Goal: Information Seeking & Learning: Learn about a topic

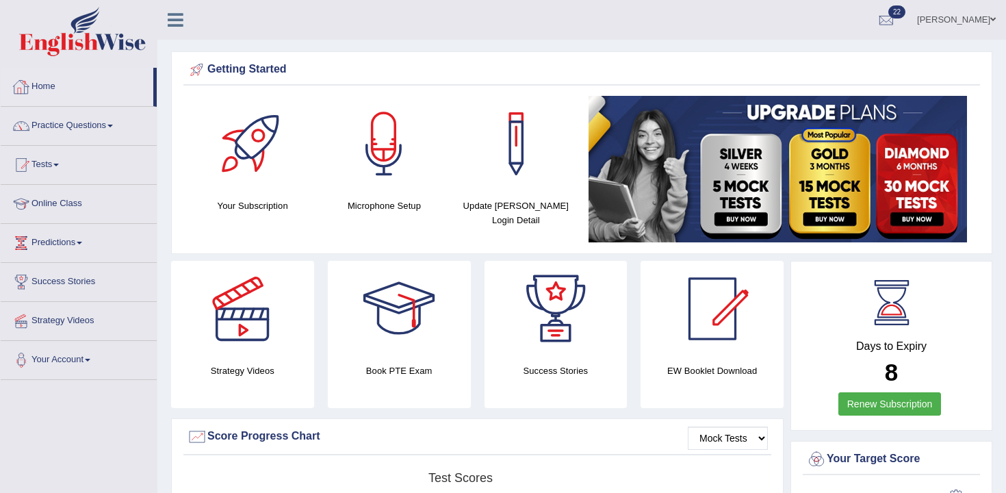
click at [112, 116] on link "Practice Questions" at bounding box center [79, 124] width 156 height 34
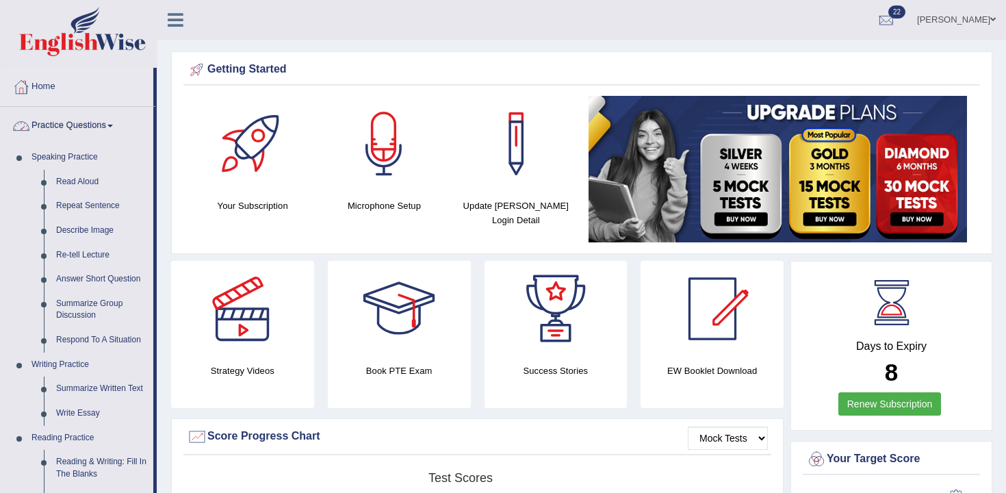
click at [106, 127] on link "Practice Questions" at bounding box center [77, 124] width 153 height 34
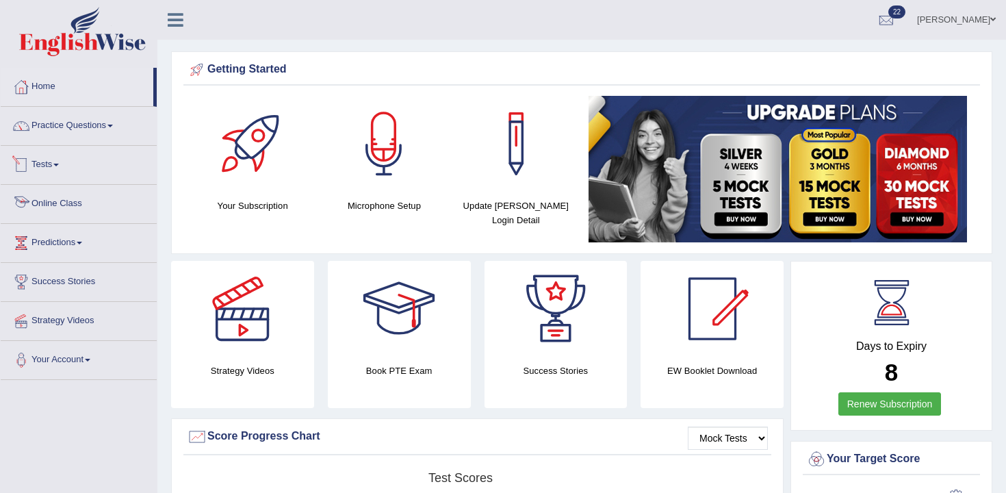
click at [84, 201] on link "Online Class" at bounding box center [79, 202] width 156 height 34
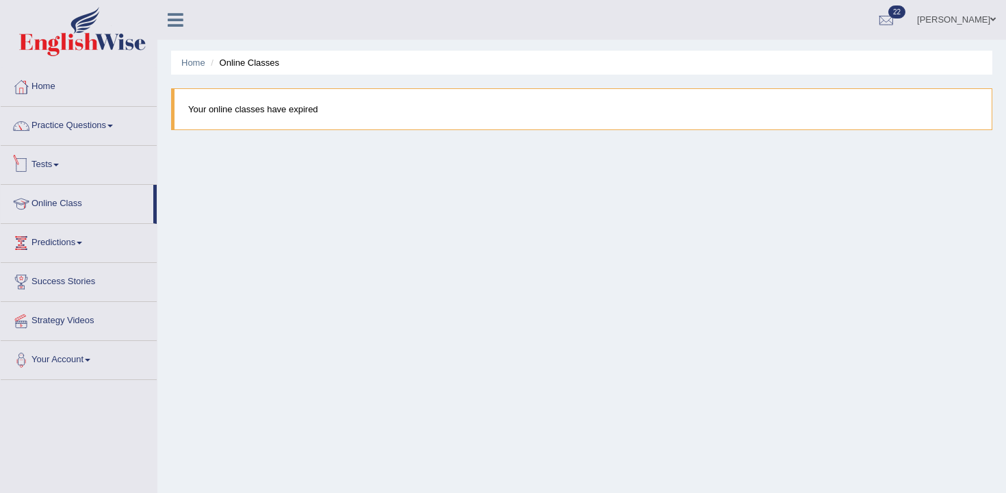
click at [79, 164] on link "Tests" at bounding box center [79, 163] width 156 height 34
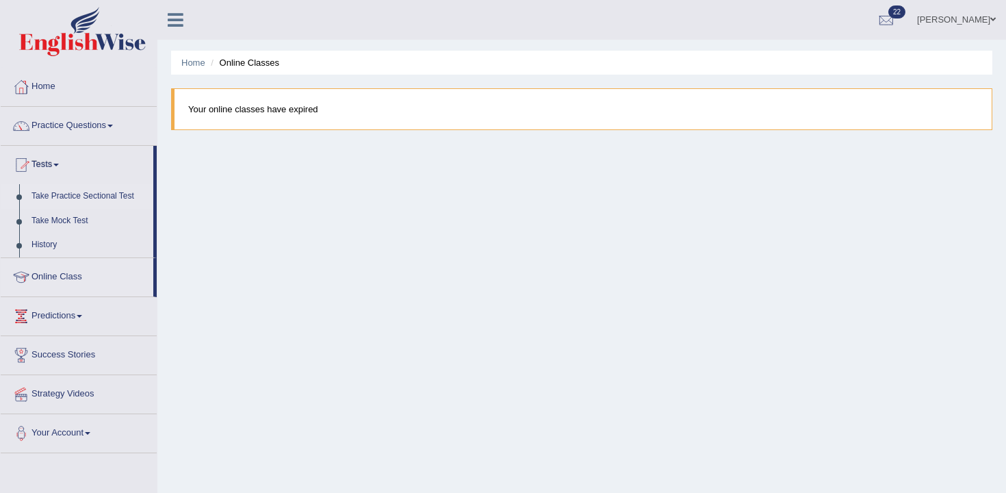
click at [90, 199] on link "Take Practice Sectional Test" at bounding box center [89, 196] width 128 height 25
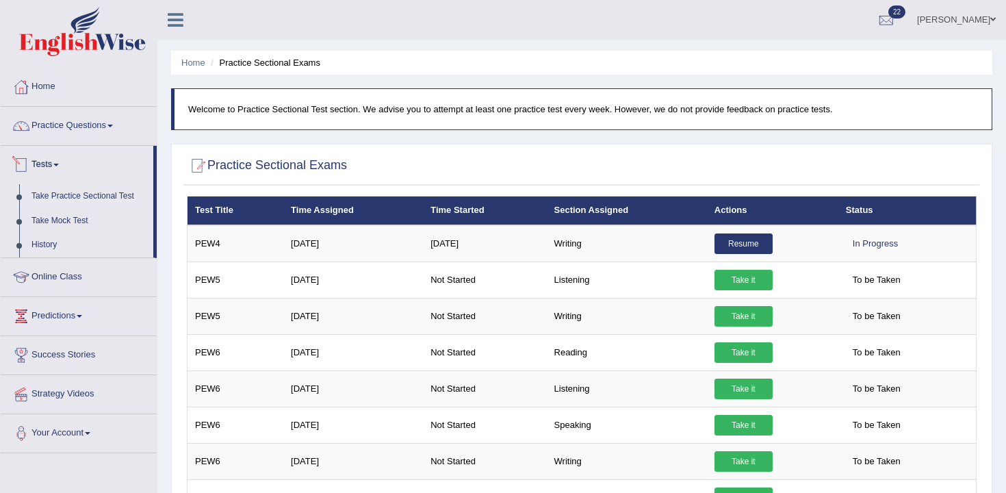
click at [105, 133] on link "Practice Questions" at bounding box center [79, 124] width 156 height 34
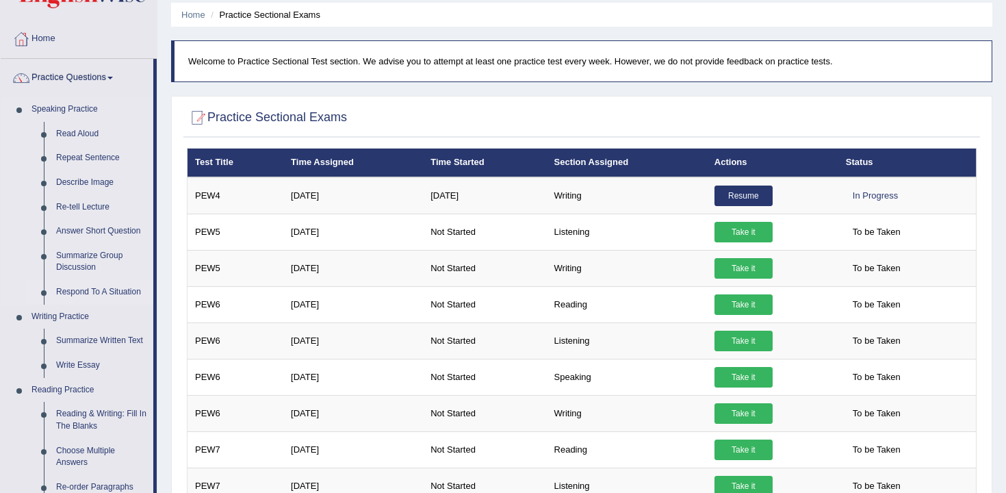
scroll to position [50, 0]
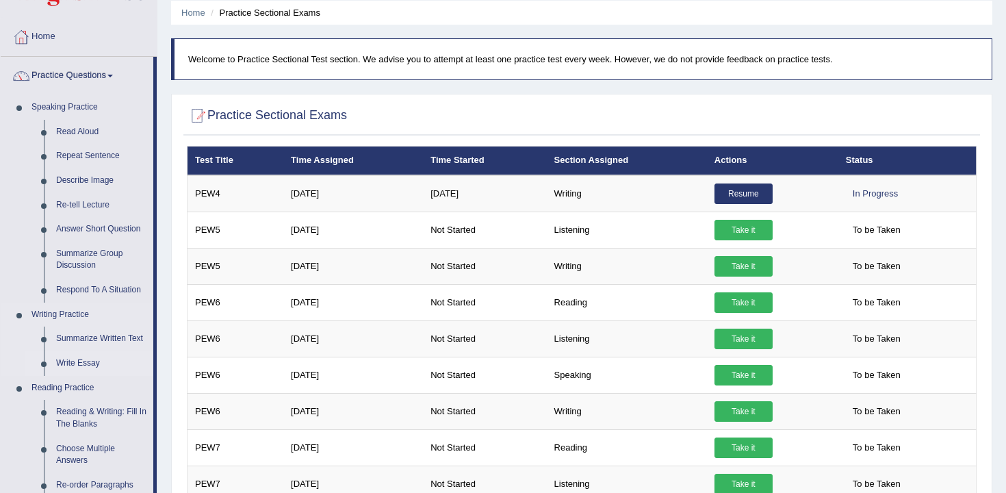
click at [92, 362] on link "Write Essay" at bounding box center [101, 363] width 103 height 25
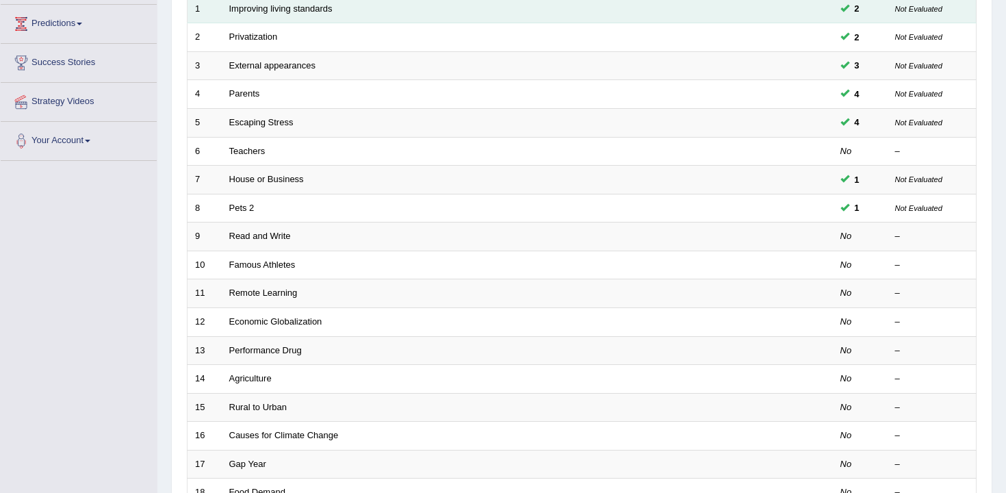
scroll to position [403, 0]
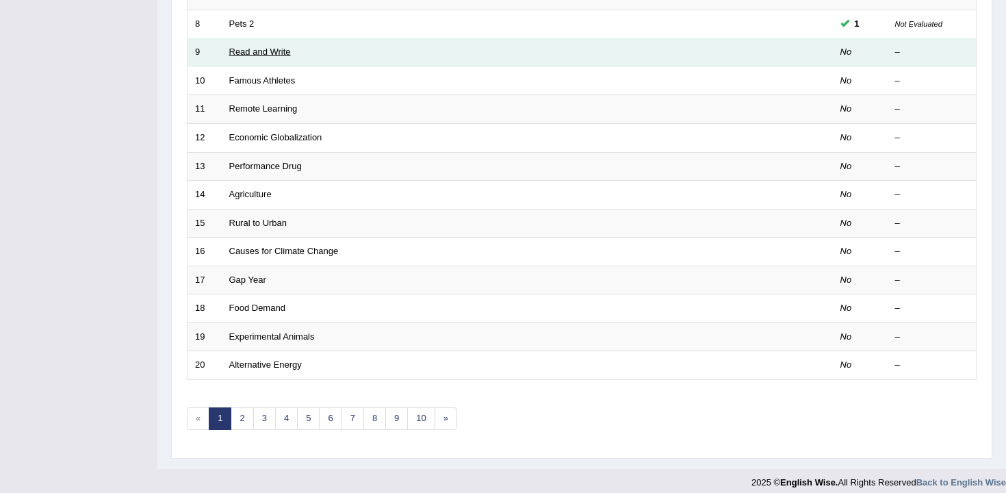
click at [263, 51] on link "Read and Write" at bounding box center [260, 52] width 62 height 10
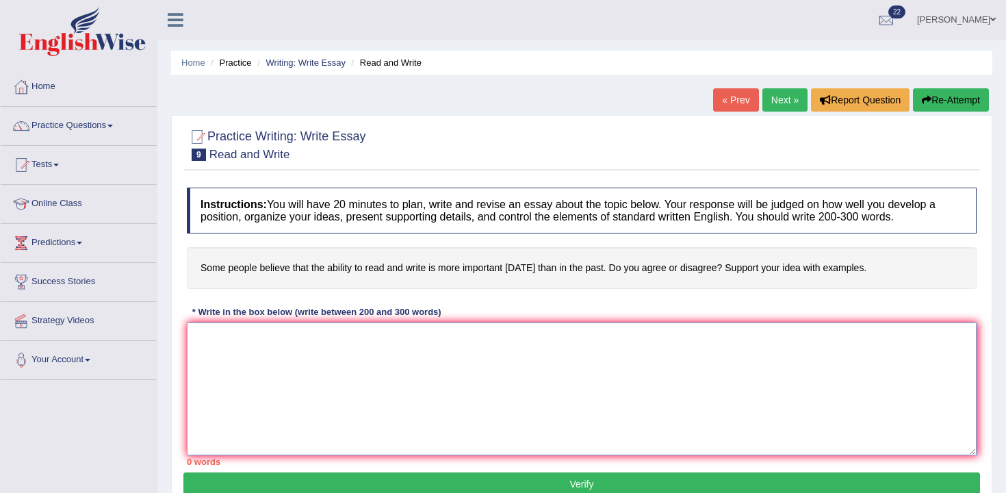
click at [441, 374] on textarea at bounding box center [582, 388] width 790 height 133
type textarea "R"
click at [358, 333] on textarea "The increasing influence of features of writing" at bounding box center [582, 388] width 790 height 133
click at [413, 340] on textarea "The increasing influence of features of writing" at bounding box center [582, 388] width 790 height 133
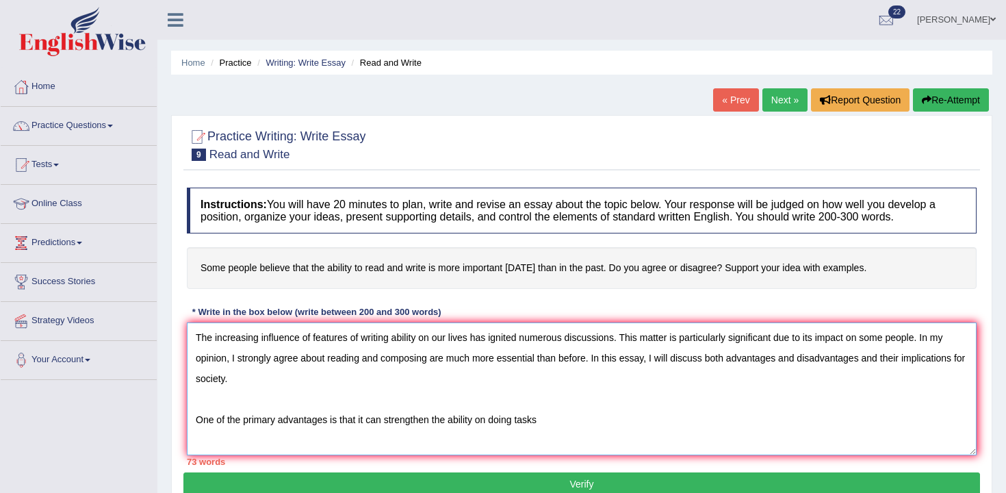
click at [407, 417] on textarea "The increasing influence of features of writing ability on our lives has ignite…" at bounding box center [582, 388] width 790 height 133
click at [470, 426] on textarea "The increasing influence of features of writing ability on our lives has ignite…" at bounding box center [582, 388] width 790 height 133
click at [538, 422] on textarea "The increasing influence of features of writing ability on our lives has ignite…" at bounding box center [582, 388] width 790 height 133
click at [448, 420] on textarea "The increasing influence of features of writing ability on our lives has ignite…" at bounding box center [582, 388] width 790 height 133
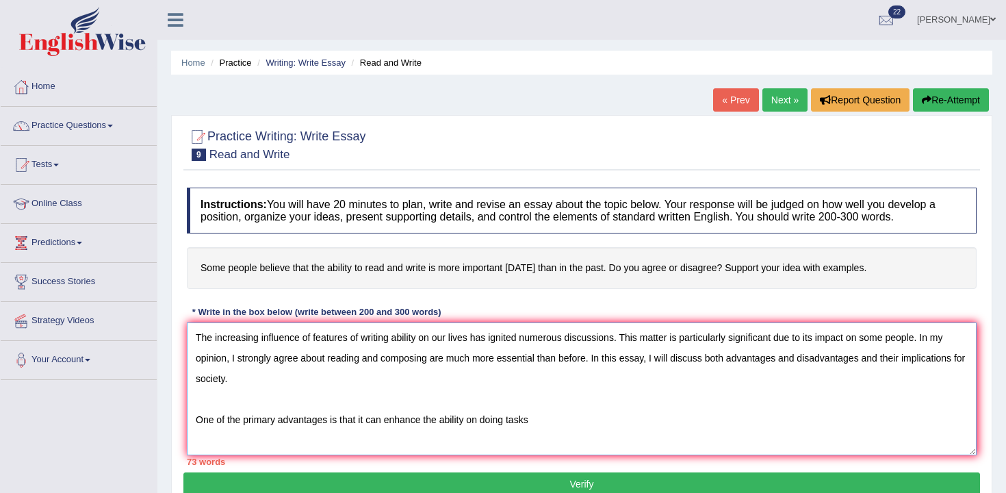
click at [448, 420] on textarea "The increasing influence of features of writing ability on our lives has ignite…" at bounding box center [582, 388] width 790 height 133
click at [491, 424] on textarea "The increasing influence of features of writing ability on our lives has ignite…" at bounding box center [582, 388] width 790 height 133
click at [424, 422] on textarea "The increasing influence of features of writing ability on our lives has ignite…" at bounding box center [582, 388] width 790 height 133
click at [442, 422] on textarea "The increasing influence of features of writing ability on our lives has ignite…" at bounding box center [582, 388] width 790 height 133
click at [456, 422] on textarea "The increasing influence of features of writing ability on our lives has ignite…" at bounding box center [582, 388] width 790 height 133
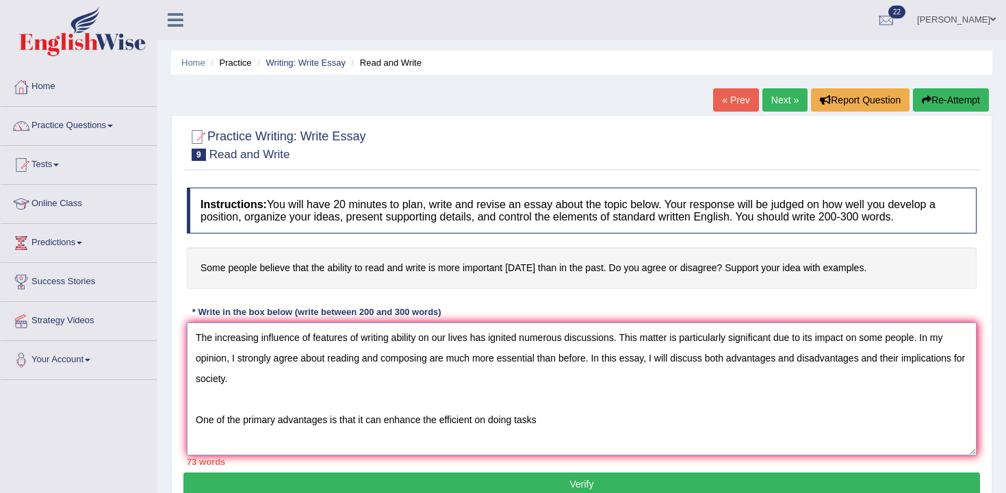
click at [456, 422] on textarea "The increasing influence of features of writing ability on our lives has ignite…" at bounding box center [582, 388] width 790 height 133
click at [541, 425] on textarea "The increasing influence of features of writing ability on our lives has ignite…" at bounding box center [582, 388] width 790 height 133
click at [552, 424] on textarea "The increasing influence of features of writing ability on our lives has ignite…" at bounding box center [582, 388] width 790 height 133
click at [526, 421] on textarea "The increasing influence of features of writing ability on our lives has ignite…" at bounding box center [582, 388] width 790 height 133
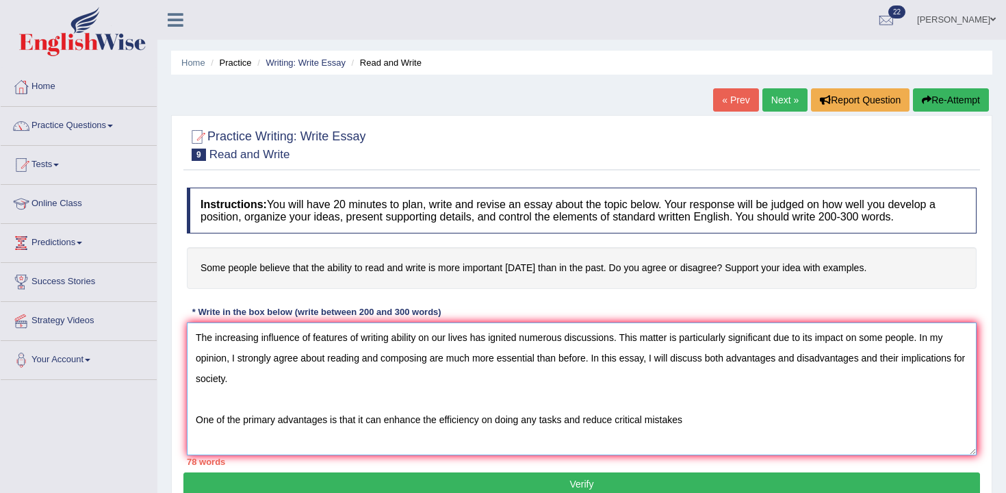
click at [432, 412] on textarea "The increasing influence of features of writing ability on our lives has ignite…" at bounding box center [582, 388] width 790 height 133
click at [467, 426] on textarea "The increasing influence of features of writing ability on our lives has ignite…" at bounding box center [582, 388] width 790 height 133
click at [510, 428] on textarea "The increasing influence of features of writing ability on our lives has ignite…" at bounding box center [582, 388] width 790 height 133
click at [564, 430] on textarea "The increasing influence of features of writing ability on our lives has ignite…" at bounding box center [582, 388] width 790 height 133
click at [673, 413] on textarea "The increasing influence of features of writing ability on our lives has ignite…" at bounding box center [582, 388] width 790 height 133
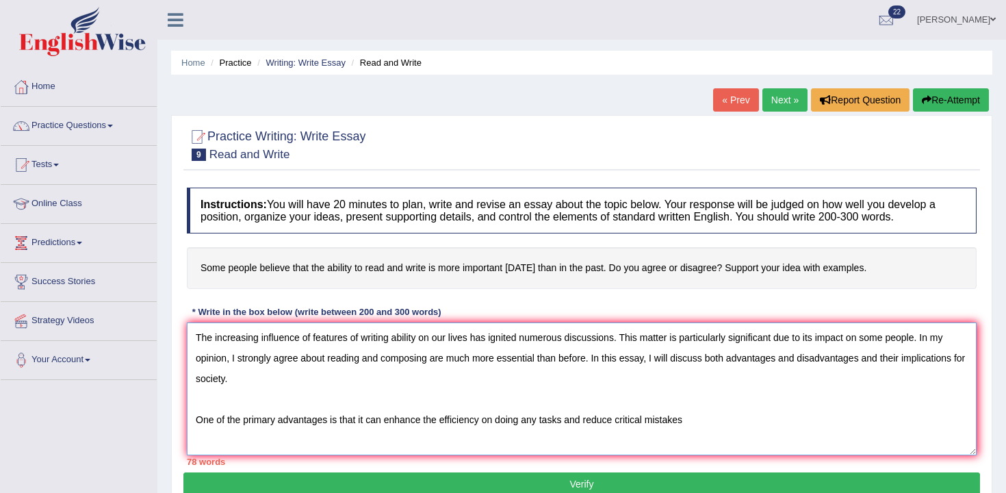
click at [692, 421] on textarea "The increasing influence of features of writing ability on our lives has ignite…" at bounding box center [582, 388] width 790 height 133
click at [535, 422] on textarea "The increasing influence of features of writing ability on our lives has ignite…" at bounding box center [582, 388] width 790 height 133
click at [730, 432] on textarea "The increasing influence of features of writing ability on our lives has ignite…" at bounding box center [582, 388] width 790 height 133
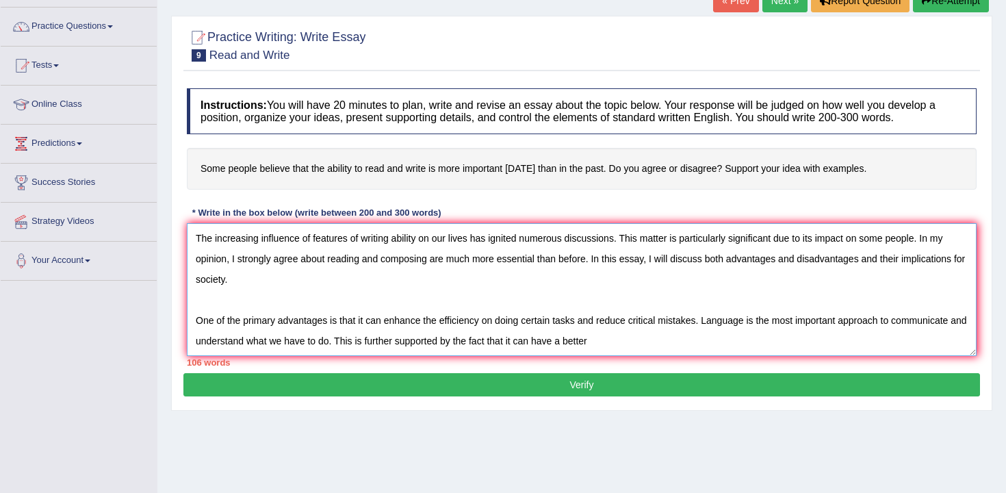
scroll to position [226, 0]
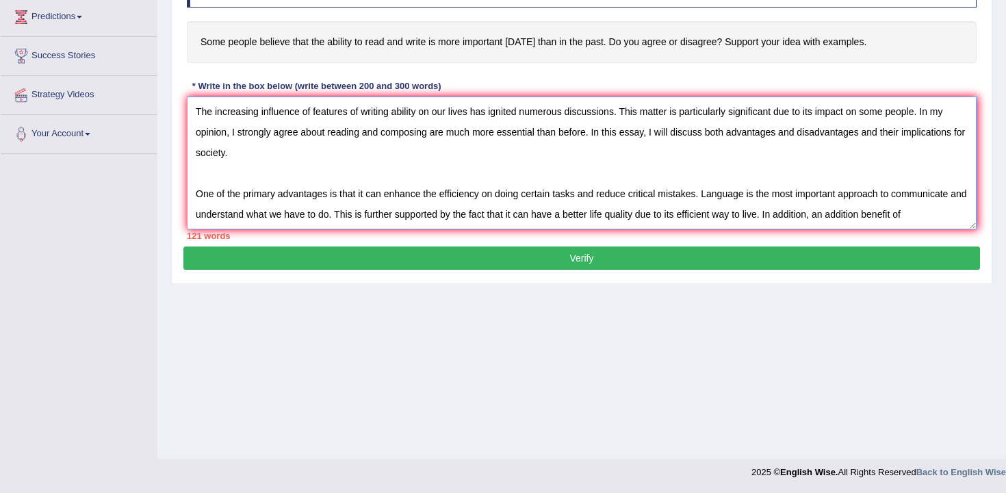
type textarea "The increasing influence of features of writing ability on our lives has ignite…"
click at [732, 250] on button "Verify" at bounding box center [581, 257] width 797 height 23
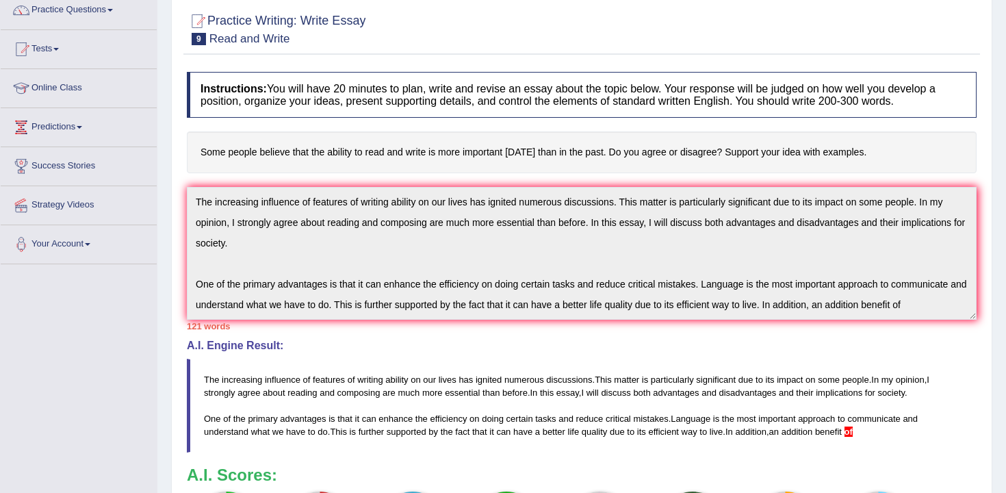
scroll to position [0, 0]
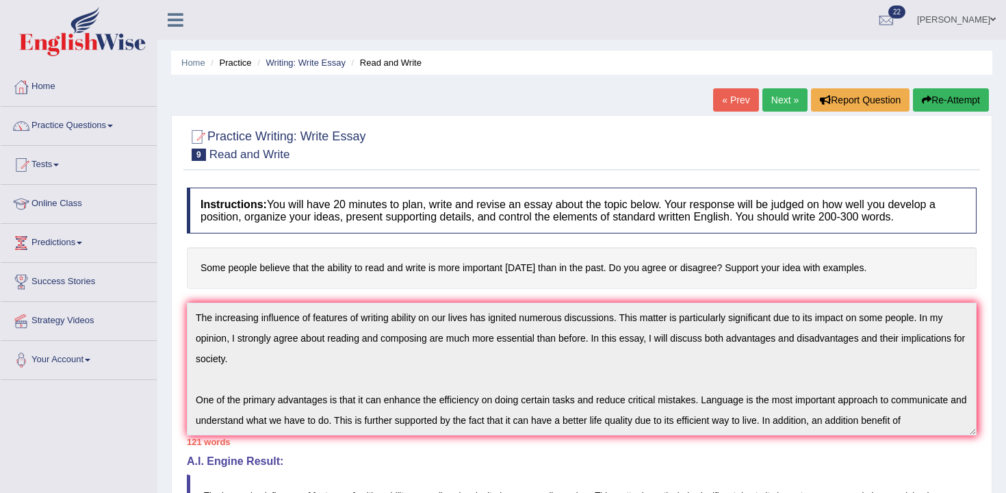
click at [940, 94] on button "Re-Attempt" at bounding box center [951, 99] width 76 height 23
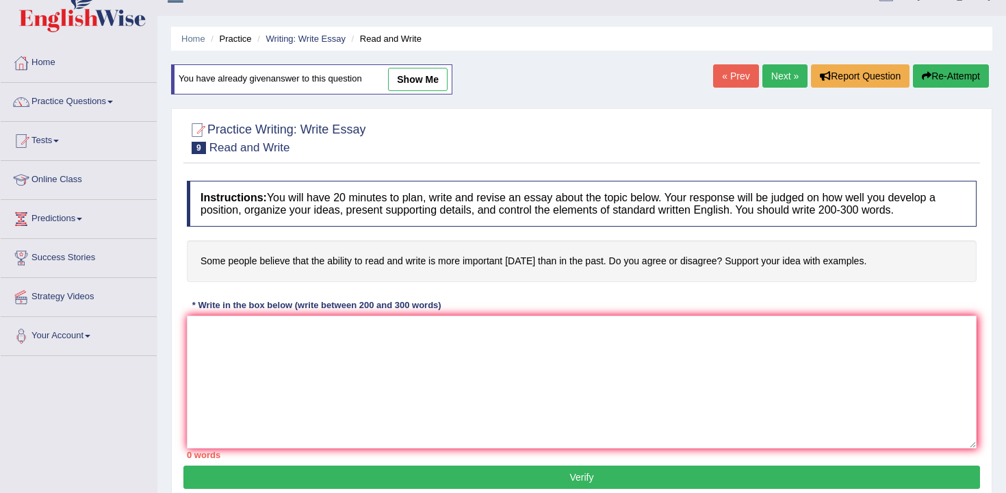
scroll to position [73, 0]
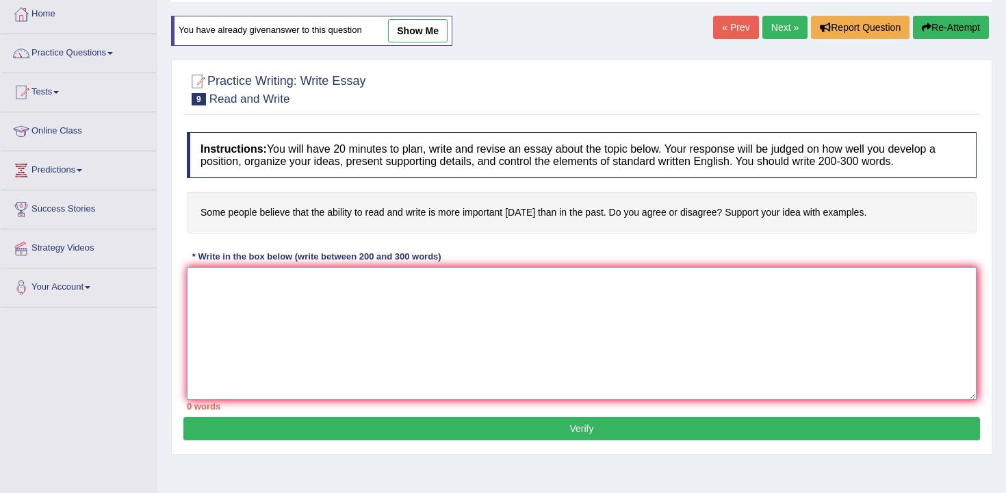
click at [669, 298] on textarea at bounding box center [582, 333] width 790 height 133
click at [438, 26] on link "show me" at bounding box center [418, 30] width 60 height 23
type textarea "The increasing influence of features of writing ability on our lives has ignite…"
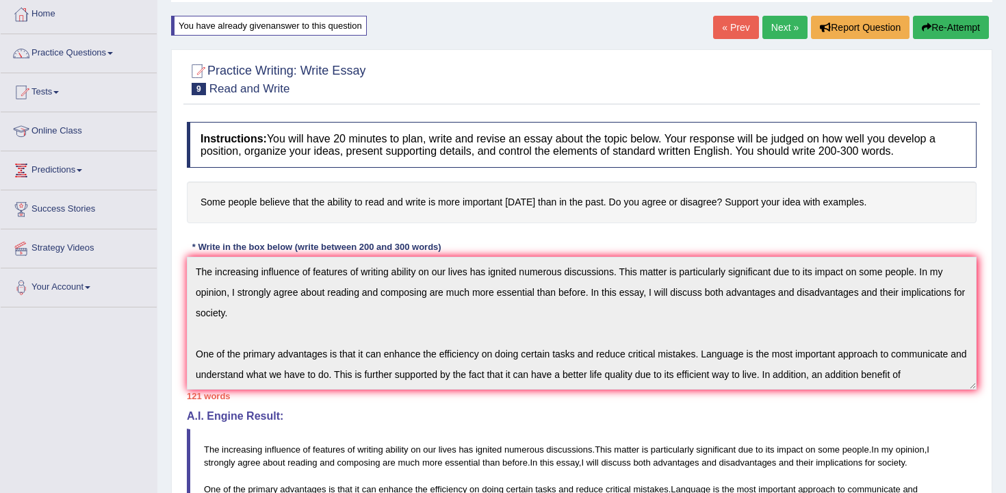
scroll to position [321, 0]
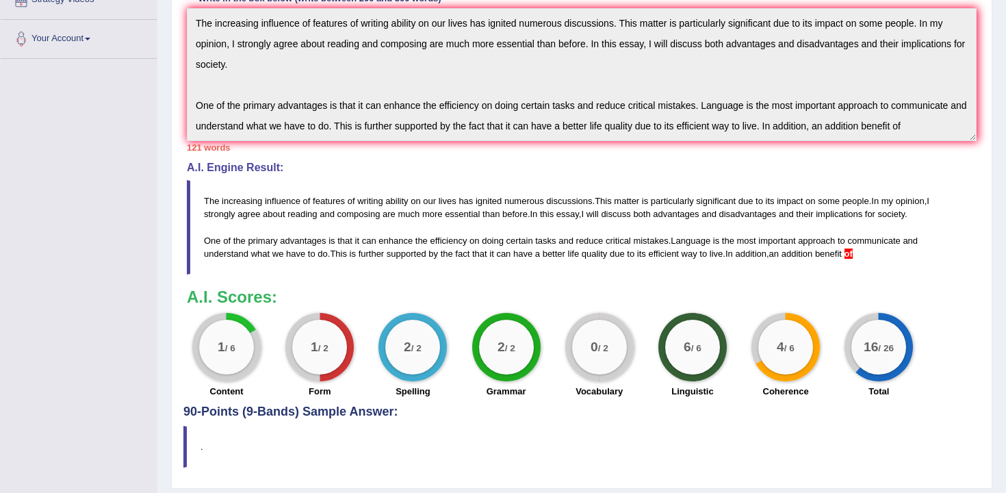
drag, startPoint x: 199, startPoint y: 194, endPoint x: 689, endPoint y: 241, distance: 492.3
click at [688, 242] on blockquote "The increasing influence of features of writing ability on our lives has ignite…" at bounding box center [582, 227] width 790 height 94
click at [164, 10] on div "Home Practice Writing: Write Essay Read and Write You have already given answer…" at bounding box center [581, 89] width 849 height 820
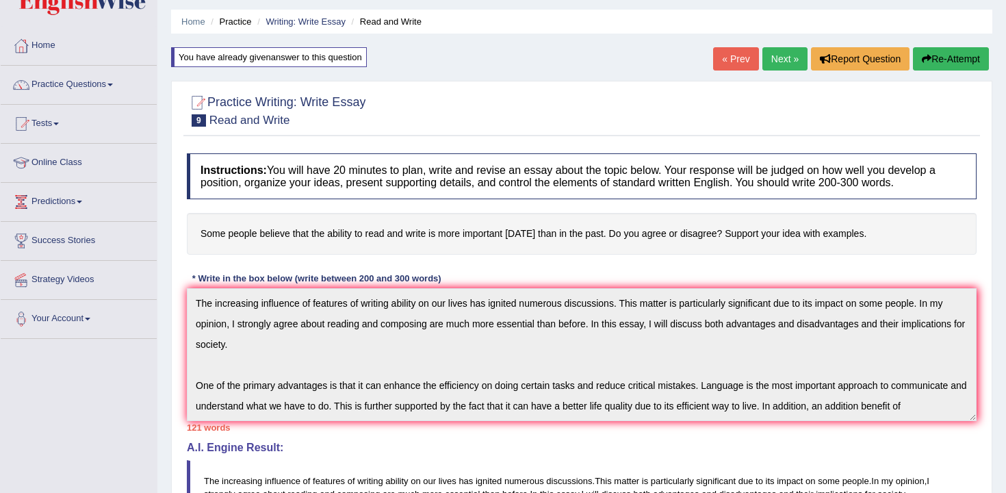
scroll to position [0, 0]
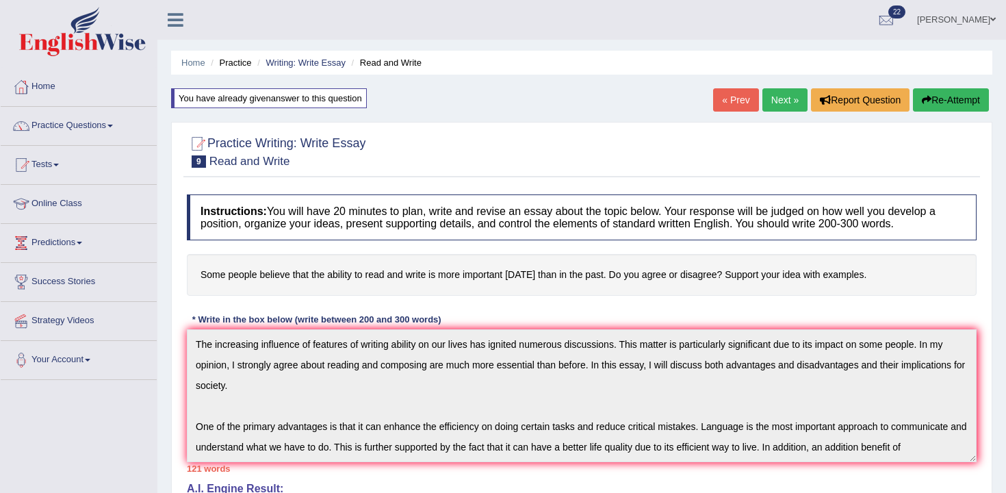
click at [913, 100] on button "Re-Attempt" at bounding box center [951, 99] width 76 height 23
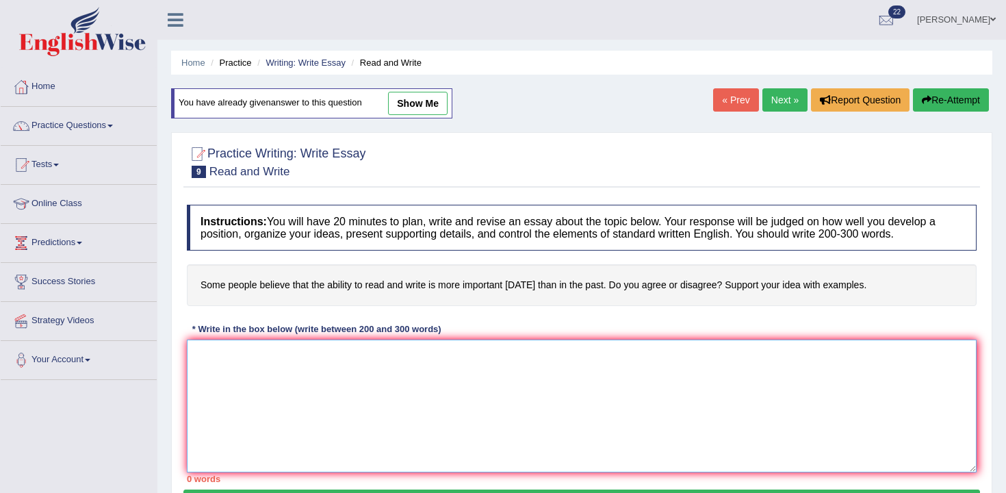
click at [437, 378] on textarea at bounding box center [582, 405] width 790 height 133
paste textarea "The increasing influence of features of writing ability on our lives has ignite…"
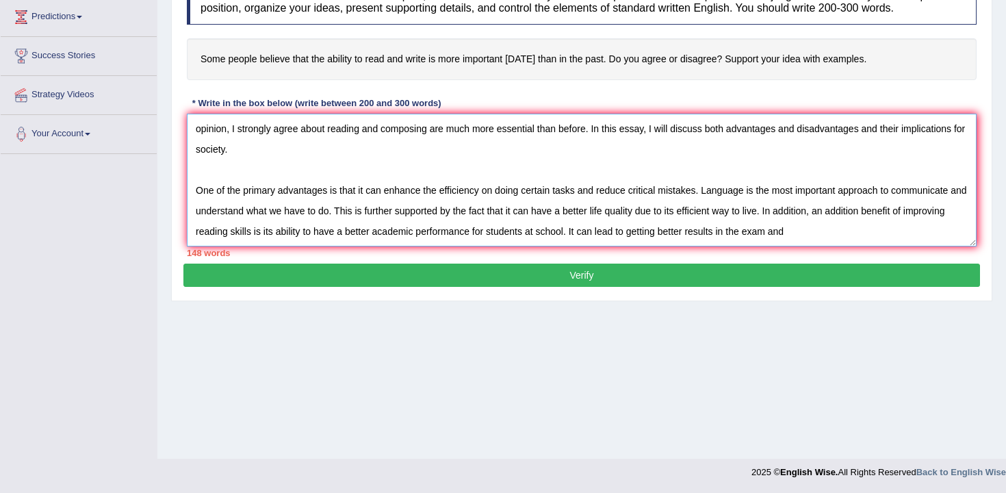
click at [687, 235] on textarea "The increasing influence of features of writing ability on our lives has ignite…" at bounding box center [582, 180] width 790 height 133
click at [834, 233] on textarea "The increasing influence of features of writing ability on our lives has ignite…" at bounding box center [582, 180] width 790 height 133
click at [850, 235] on textarea "The increasing influence of features of writing ability on our lives has ignite…" at bounding box center [582, 180] width 790 height 133
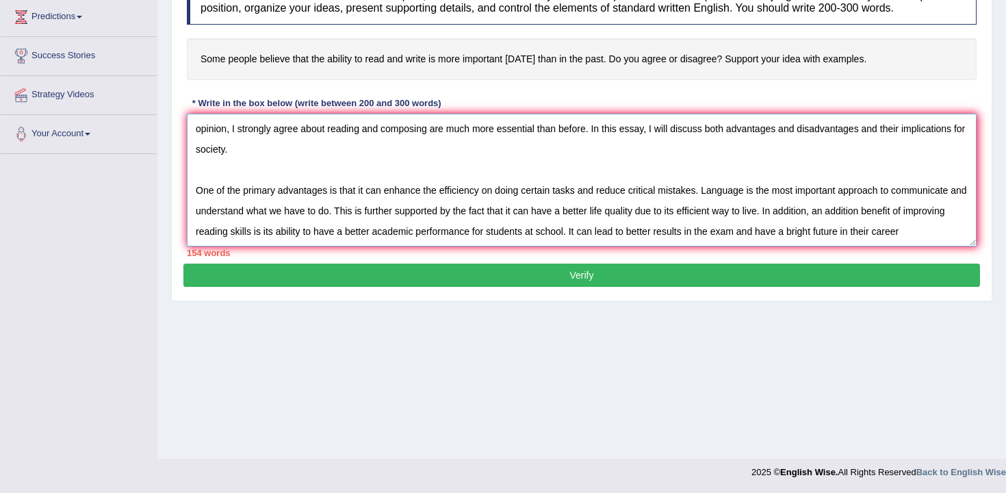
click at [973, 235] on textarea "The increasing influence of features of writing ability on our lives has ignite…" at bounding box center [582, 180] width 790 height 133
click at [943, 226] on textarea "The increasing influence of features of writing ability on our lives has ignite…" at bounding box center [582, 180] width 790 height 133
click at [915, 230] on textarea "The increasing influence of features of writing ability on our lives has ignite…" at bounding box center [582, 180] width 790 height 133
click at [970, 233] on textarea "The increasing influence of features of writing ability on our lives has ignite…" at bounding box center [582, 180] width 790 height 133
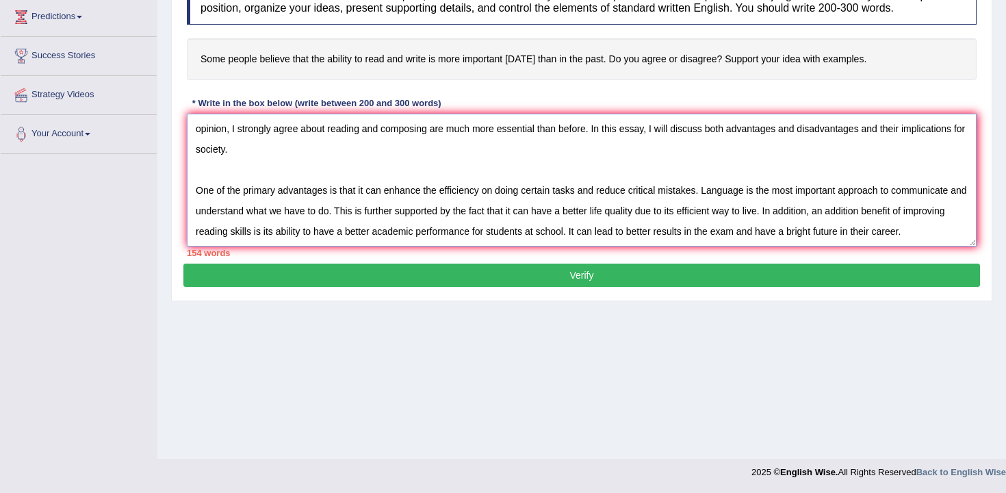
click at [617, 230] on textarea "The increasing influence of features of writing ability on our lives has ignite…" at bounding box center [582, 180] width 790 height 133
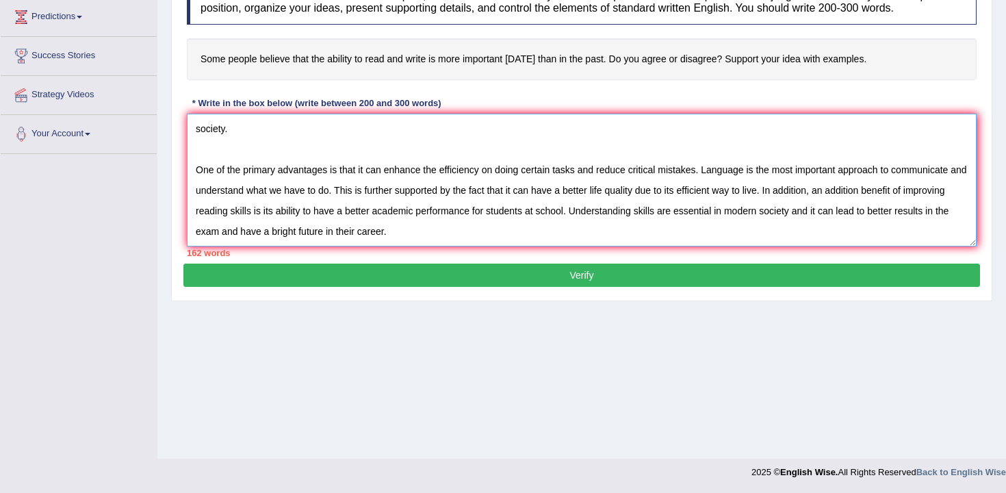
click at [444, 237] on textarea "The increasing influence of features of writing ability on our lives has ignite…" at bounding box center [582, 180] width 790 height 133
click at [461, 235] on textarea "The increasing influence of features of writing ability on our lives has ignite…" at bounding box center [582, 180] width 790 height 133
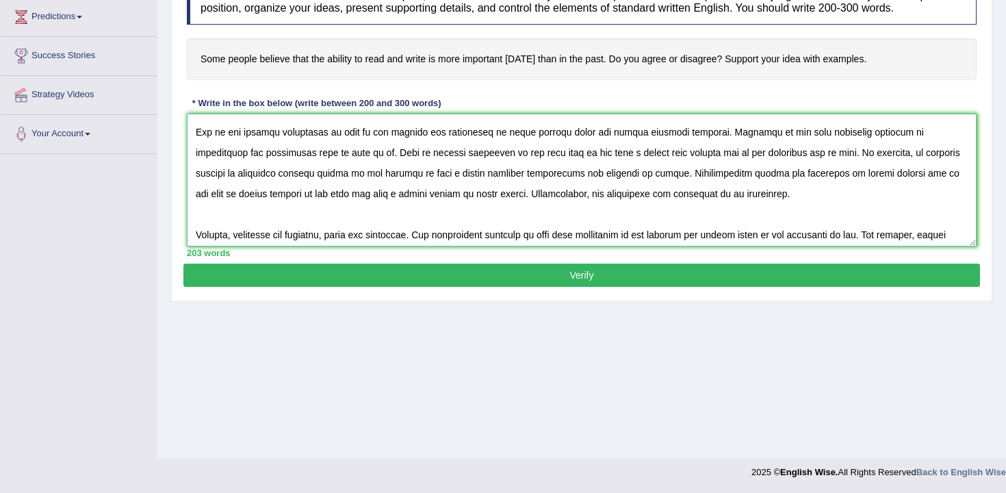
scroll to position [103, 0]
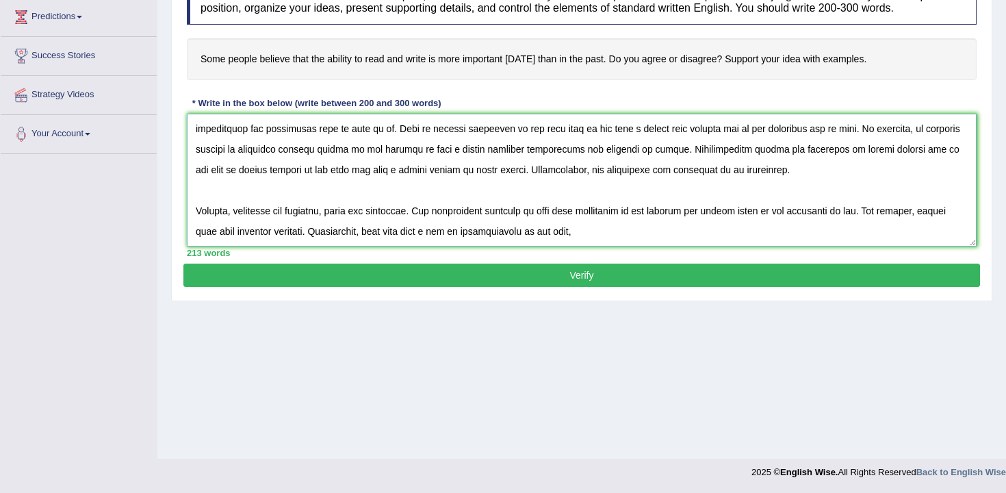
click at [437, 232] on textarea at bounding box center [582, 180] width 790 height 133
click at [588, 224] on textarea at bounding box center [582, 180] width 790 height 133
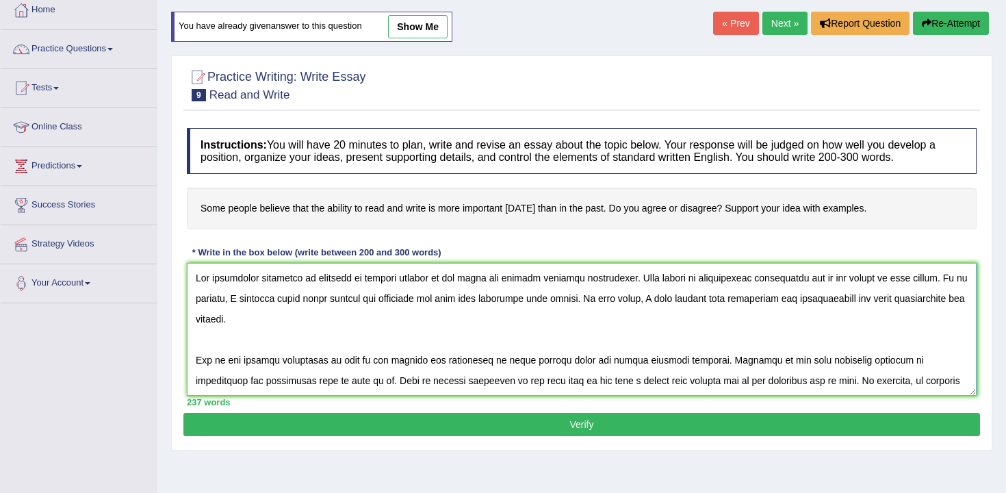
scroll to position [114, 0]
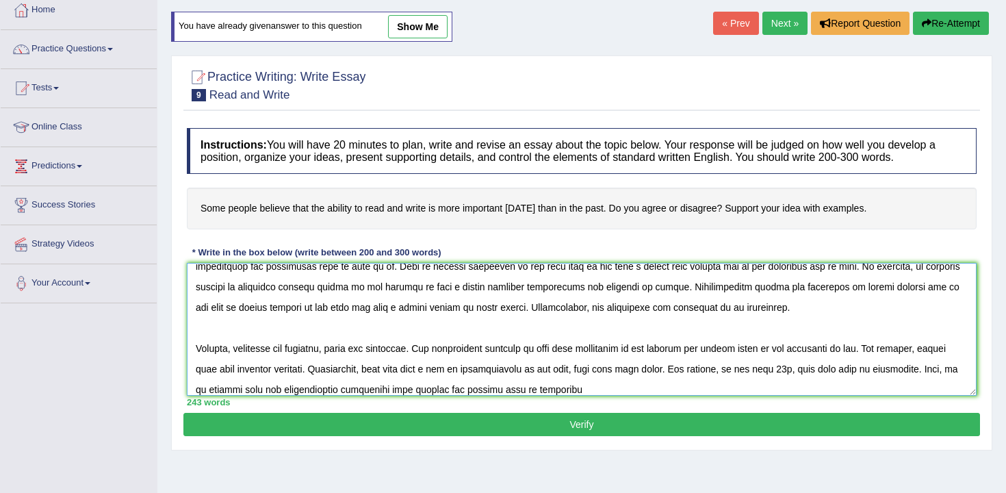
click at [496, 390] on textarea at bounding box center [582, 329] width 790 height 133
click at [636, 383] on textarea at bounding box center [582, 329] width 790 height 133
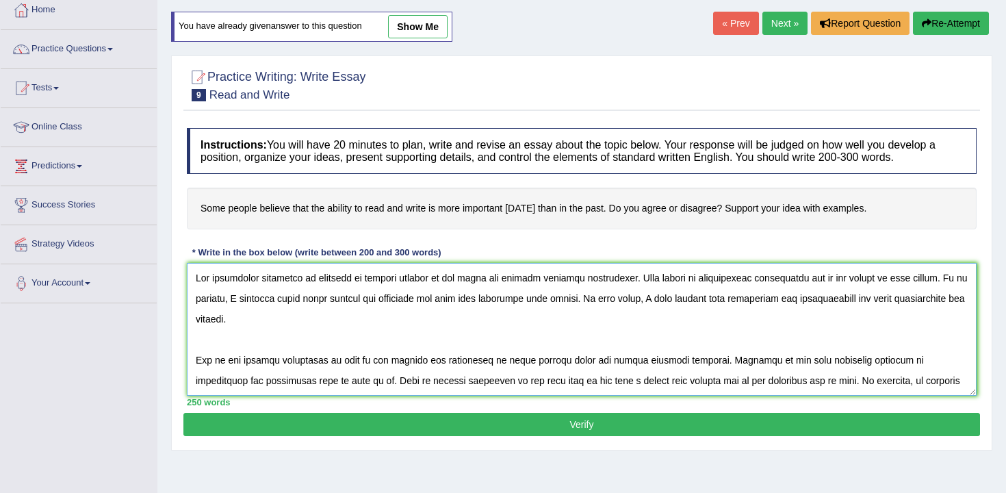
scroll to position [164, 0]
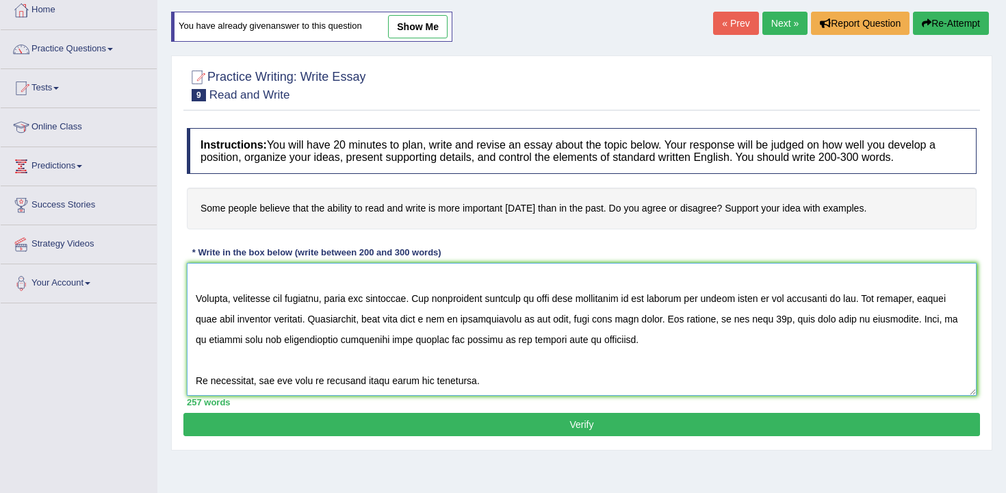
type textarea "The increasing influence of features of writing ability on our lives has ignite…"
click at [659, 428] on button "Verify" at bounding box center [581, 424] width 797 height 23
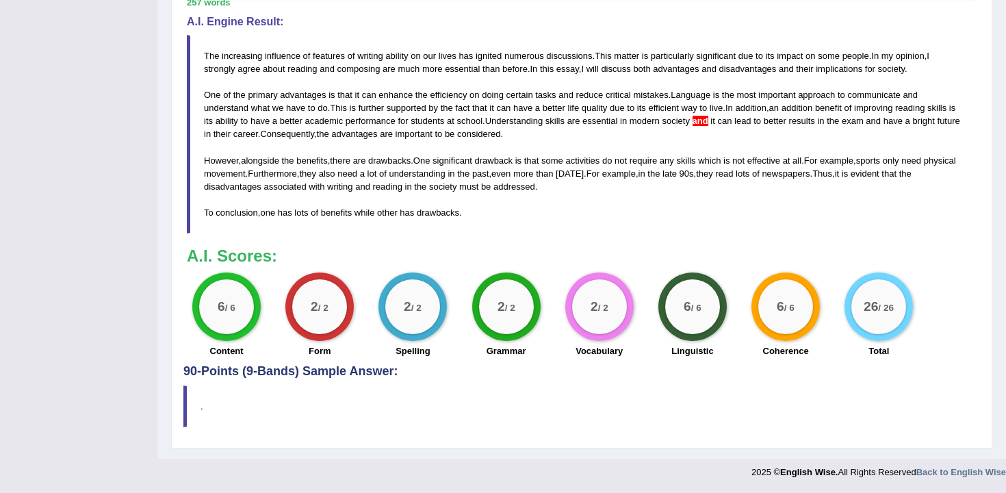
scroll to position [0, 0]
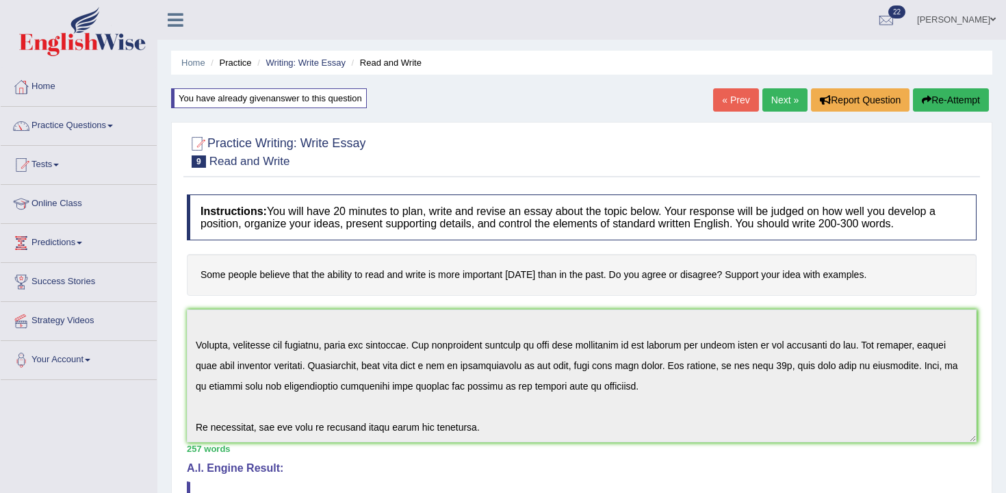
click at [720, 101] on link "« Prev" at bounding box center [735, 99] width 45 height 23
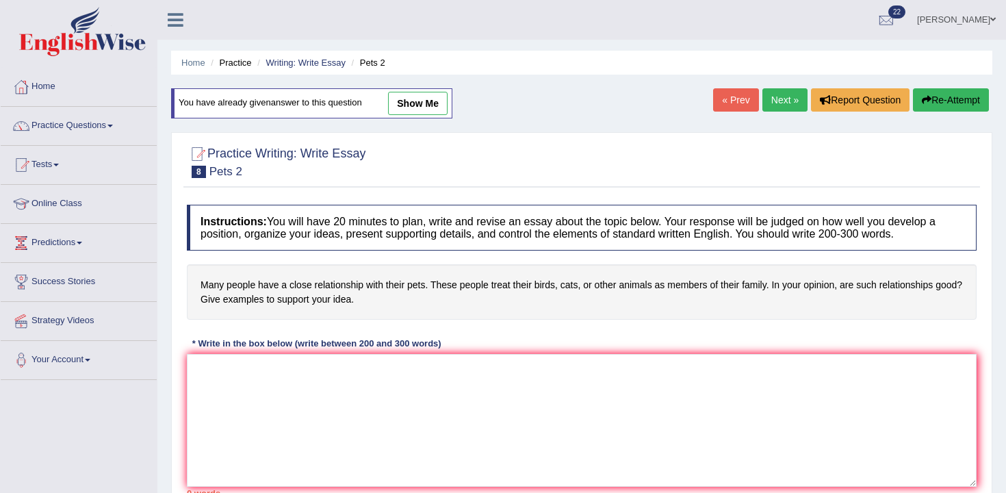
click at [777, 94] on link "Next »" at bounding box center [784, 99] width 45 height 23
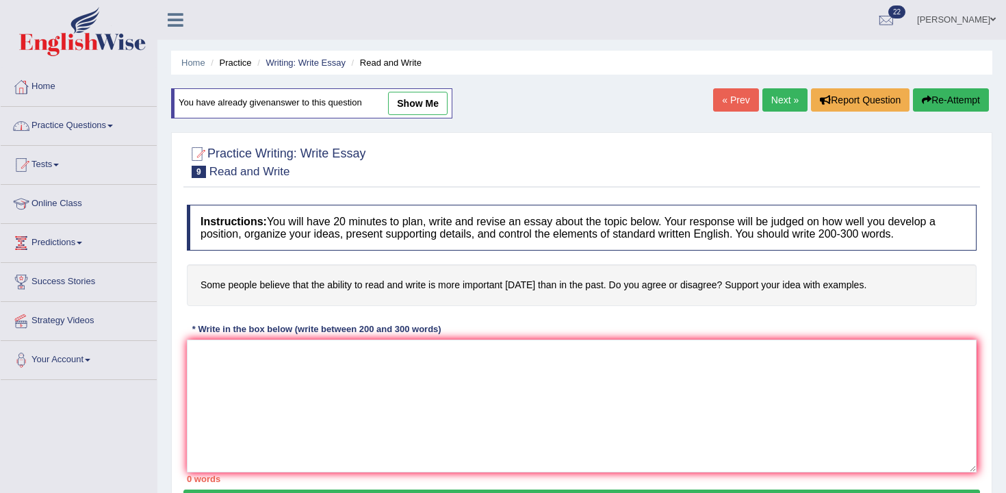
click at [55, 127] on link "Practice Questions" at bounding box center [79, 124] width 156 height 34
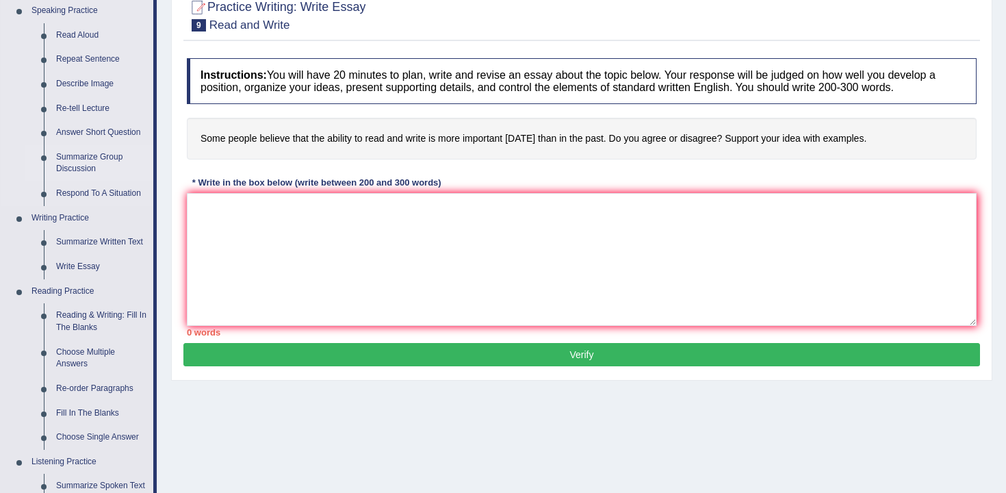
scroll to position [150, 0]
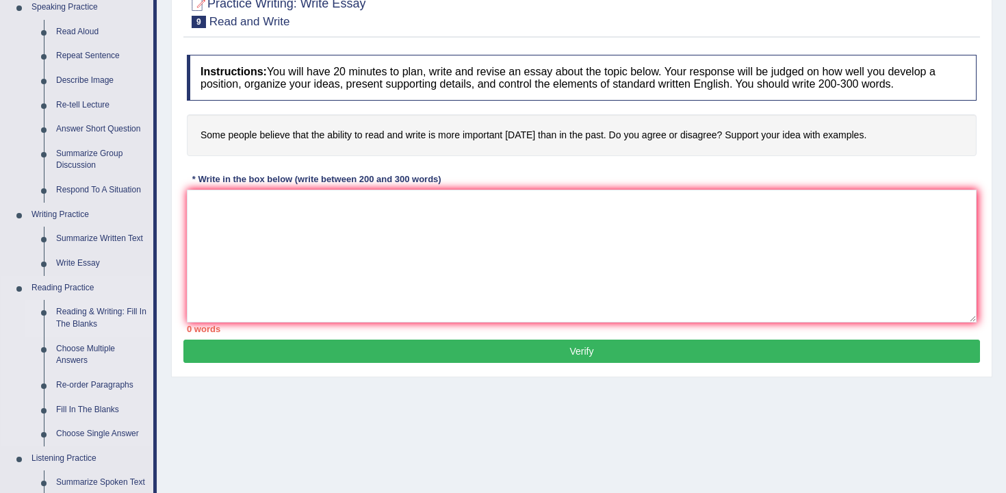
click at [101, 311] on link "Reading & Writing: Fill In The Blanks" at bounding box center [101, 318] width 103 height 36
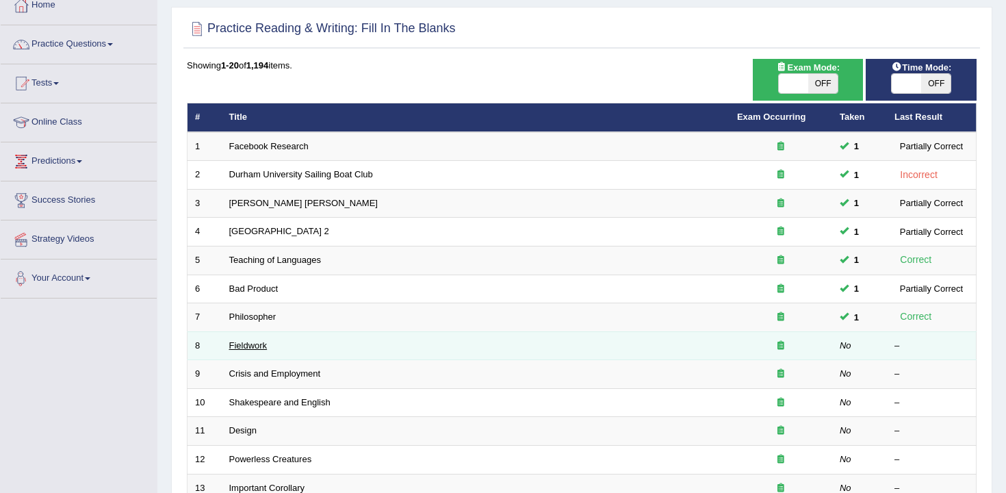
scroll to position [104, 0]
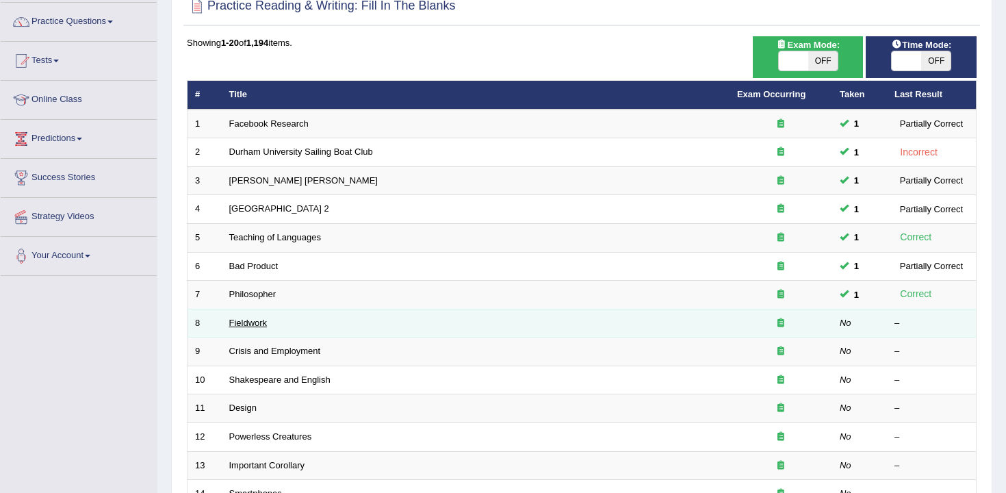
click at [262, 326] on link "Fieldwork" at bounding box center [248, 323] width 38 height 10
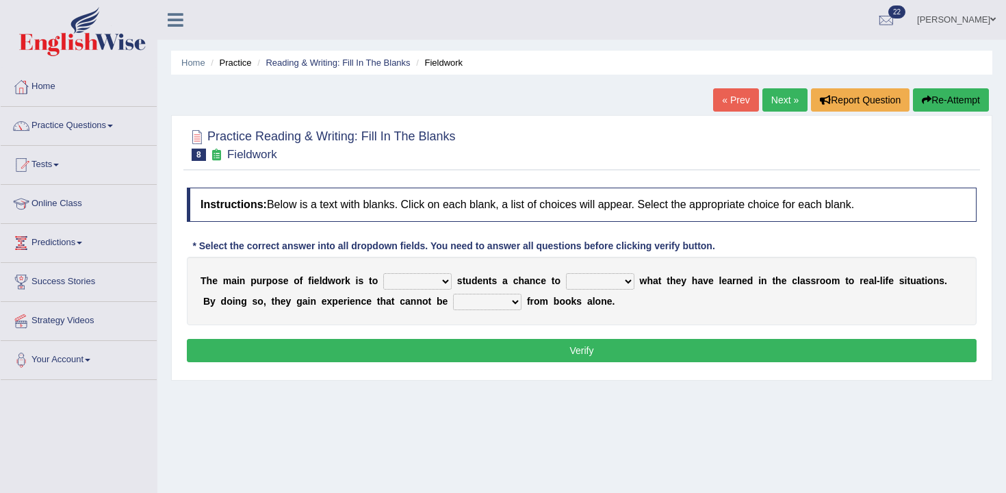
click at [380, 280] on b at bounding box center [380, 280] width 5 height 11
click at [437, 272] on div "T h e m a i n p u r p o s e o f f i e l d w o r k i s t o resemble stow rave of…" at bounding box center [582, 291] width 790 height 68
click at [411, 286] on select "resemble stow rave offer" at bounding box center [417, 281] width 68 height 16
select select "offer"
click at [383, 273] on select "resemble stow rave offer" at bounding box center [417, 281] width 68 height 16
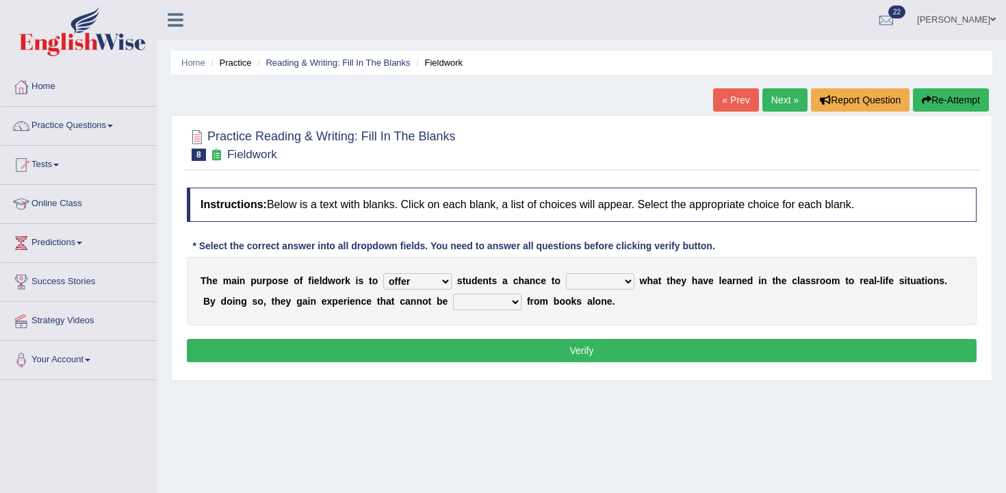
click at [583, 290] on div "T h e m a i n p u r p o s e o f f i e l d w o r k i s t o resemble stow rave of…" at bounding box center [582, 291] width 790 height 68
click at [600, 287] on select "compare align apply dismount" at bounding box center [600, 281] width 68 height 16
select select "align"
click at [566, 273] on select "compare align apply dismount" at bounding box center [600, 281] width 68 height 16
click at [461, 296] on select "originated prepared obtained touted" at bounding box center [487, 302] width 68 height 16
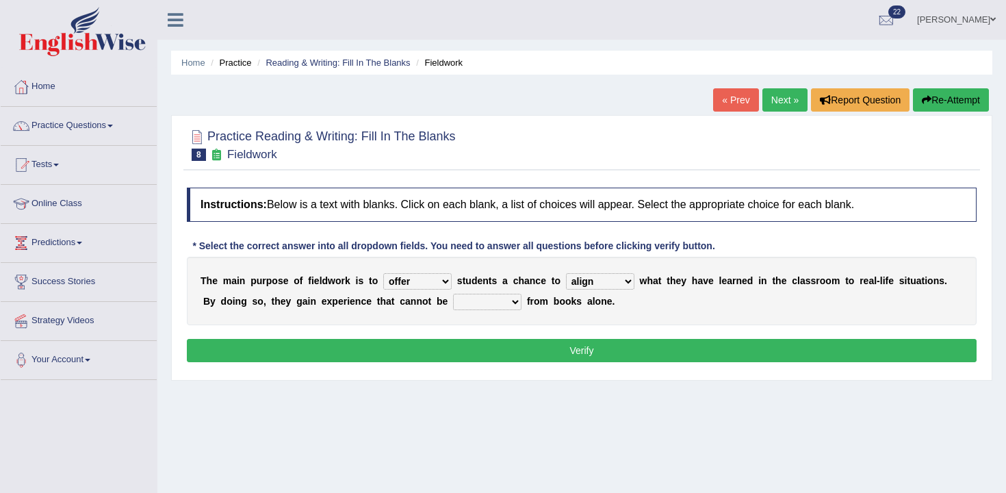
click at [502, 296] on select "originated prepared obtained touted" at bounding box center [487, 302] width 68 height 16
click at [485, 297] on select "originated prepared obtained touted" at bounding box center [487, 302] width 68 height 16
select select "obtained"
click at [453, 294] on select "originated prepared obtained touted" at bounding box center [487, 302] width 68 height 16
click at [525, 358] on button "Verify" at bounding box center [582, 350] width 790 height 23
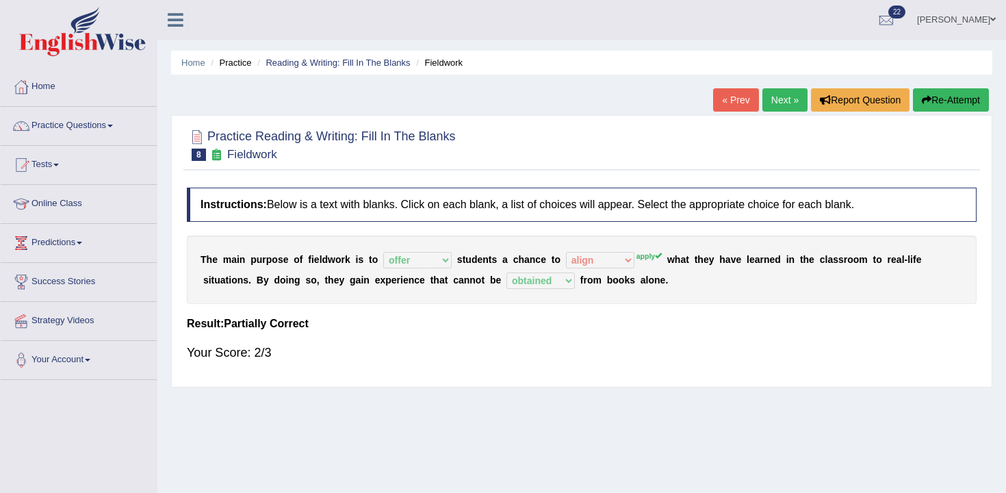
click at [606, 275] on body "Toggle navigation Home Practice Questions Speaking Practice Read Aloud Repeat S…" at bounding box center [503, 246] width 1006 height 493
click at [776, 94] on link "Next »" at bounding box center [784, 99] width 45 height 23
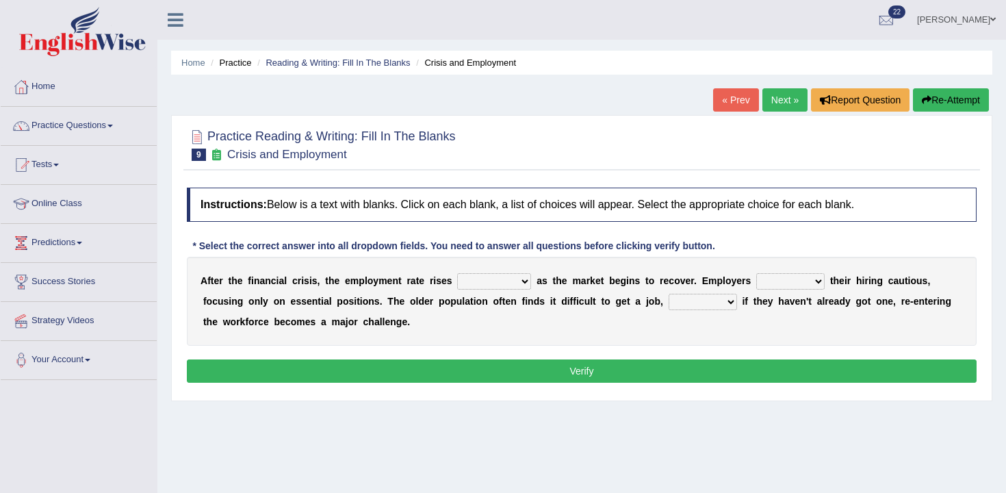
click at [490, 275] on select "normally conversely strenuously sharply" at bounding box center [494, 281] width 74 height 16
click at [514, 271] on div "A f t e r t h e f i n a n c i a l c r i s i s , t h e e m p l o y m e n t r a t…" at bounding box center [582, 301] width 790 height 89
click at [513, 278] on select "normally conversely strenuously sharply" at bounding box center [494, 281] width 74 height 16
drag, startPoint x: 723, startPoint y: 274, endPoint x: 732, endPoint y: 274, distance: 9.6
click at [724, 274] on div "A f t e r t h e f i n a n c i a l c r i s i s , t h e e m p l o y m e n t r a t…" at bounding box center [582, 301] width 790 height 89
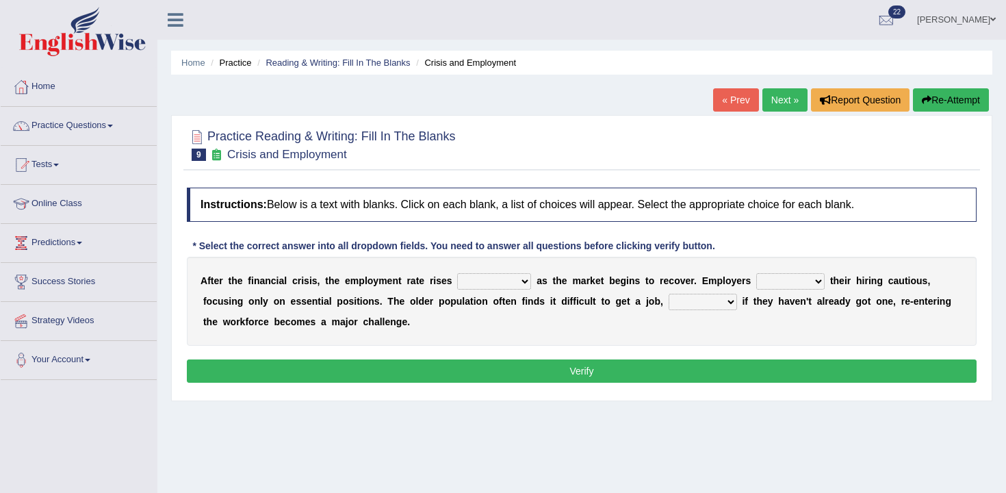
click at [823, 287] on div "A f t e r t h e f i n a n c i a l c r i s i s , t h e e m p l o y m e n t r a t…" at bounding box center [582, 301] width 790 height 89
click at [789, 278] on select "keeping kept keep are kept" at bounding box center [790, 281] width 68 height 16
click at [485, 281] on select "normally conversely strenuously sharply" at bounding box center [494, 281] width 74 height 16
click at [487, 283] on select "normally conversely strenuously sharply" at bounding box center [494, 281] width 74 height 16
select select "normally"
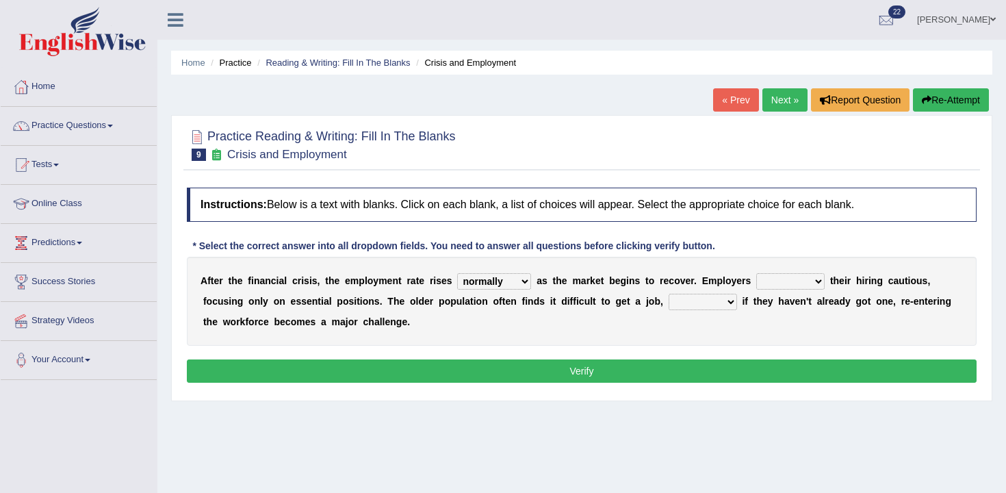
click at [457, 273] on select "normally conversely strenuously sharply" at bounding box center [494, 281] width 74 height 16
click at [775, 287] on select "keeping kept keep are kept" at bounding box center [790, 281] width 68 height 16
select select "keep"
click at [756, 273] on select "keeping kept keep are kept" at bounding box center [790, 281] width 68 height 16
click at [716, 299] on select "although while then because" at bounding box center [703, 302] width 68 height 16
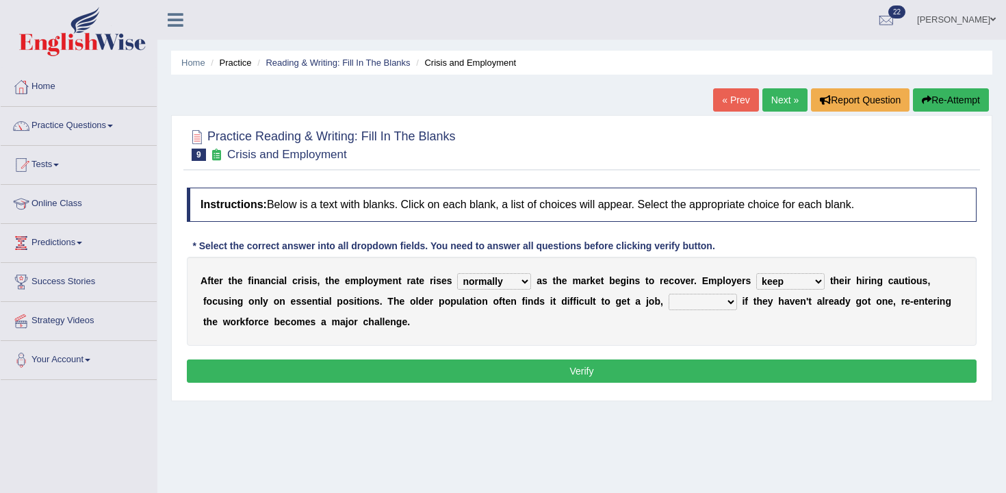
click at [698, 307] on select "although while then because" at bounding box center [703, 302] width 68 height 16
click at [706, 305] on select "although while then because" at bounding box center [703, 302] width 68 height 16
click at [705, 297] on select "although while then because" at bounding box center [703, 302] width 68 height 16
select select "then"
click at [669, 294] on select "although while then because" at bounding box center [703, 302] width 68 height 16
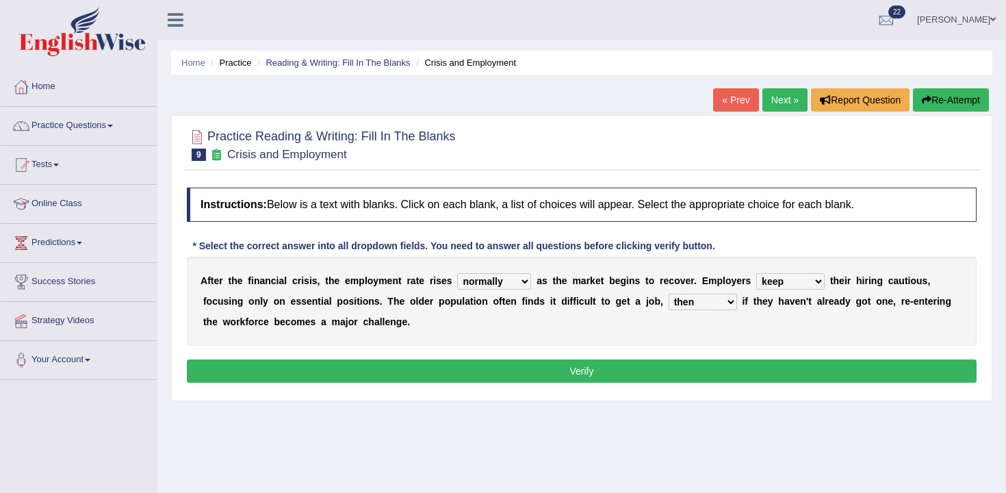
click at [700, 374] on button "Verify" at bounding box center [582, 370] width 790 height 23
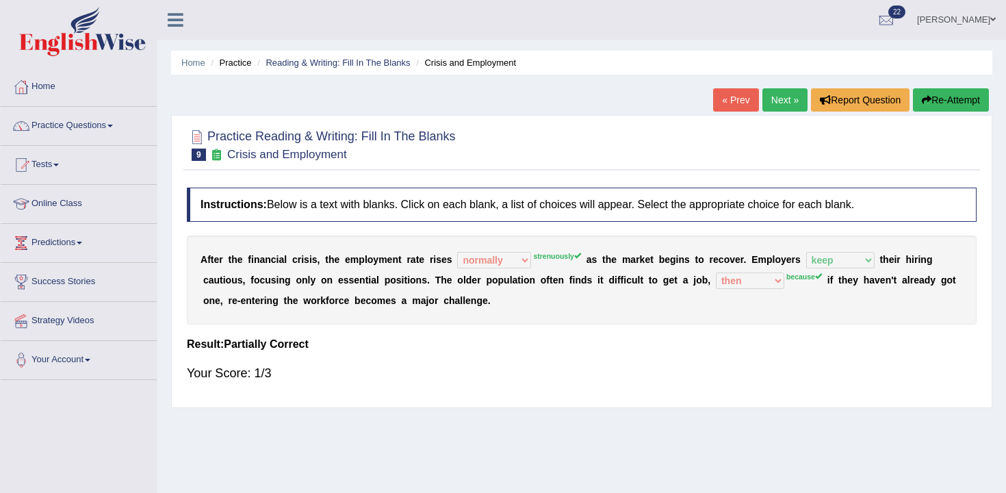
click at [784, 108] on link "Next »" at bounding box center [784, 99] width 45 height 23
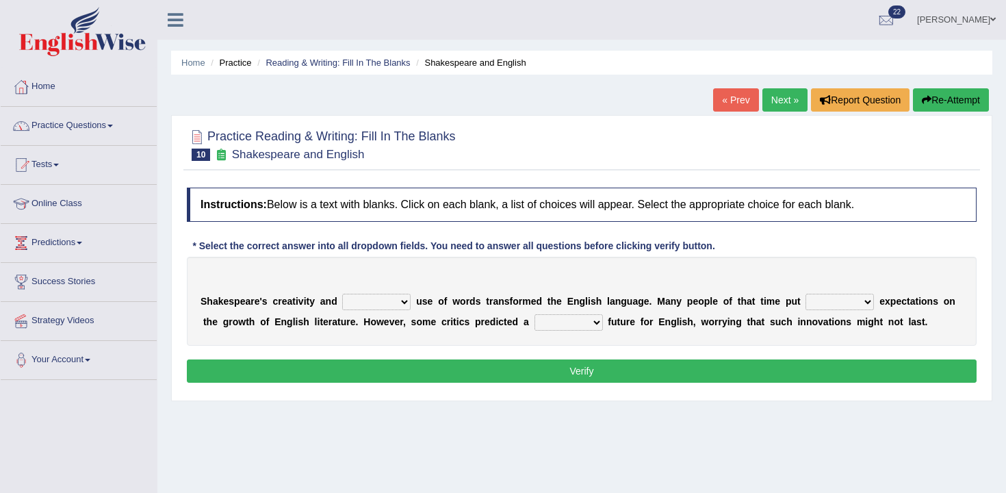
click at [105, 130] on link "Practice Questions" at bounding box center [79, 124] width 156 height 34
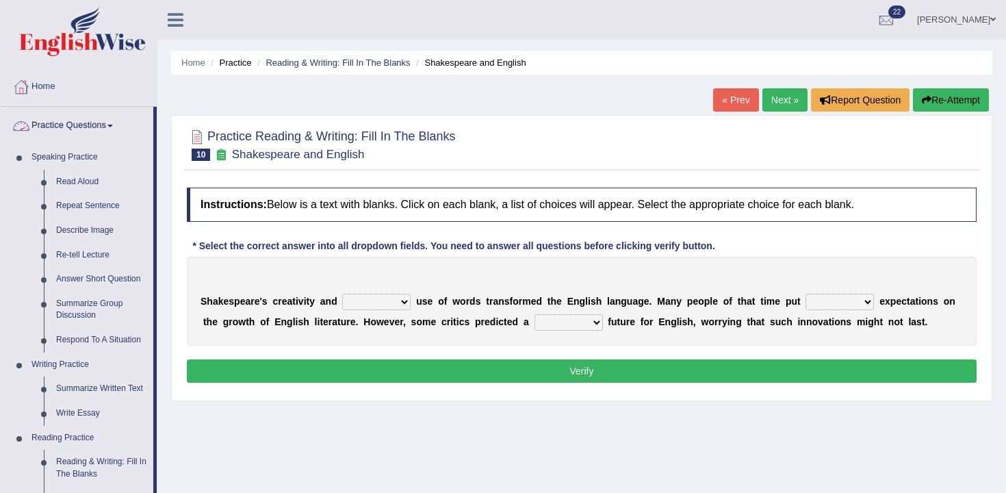
click at [96, 121] on link "Practice Questions" at bounding box center [77, 124] width 153 height 34
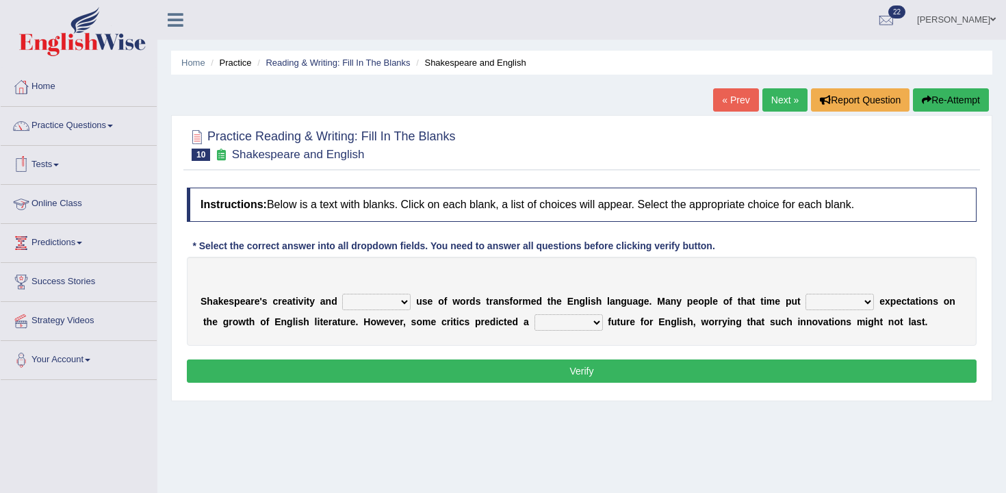
click at [62, 169] on link "Tests" at bounding box center [79, 163] width 156 height 34
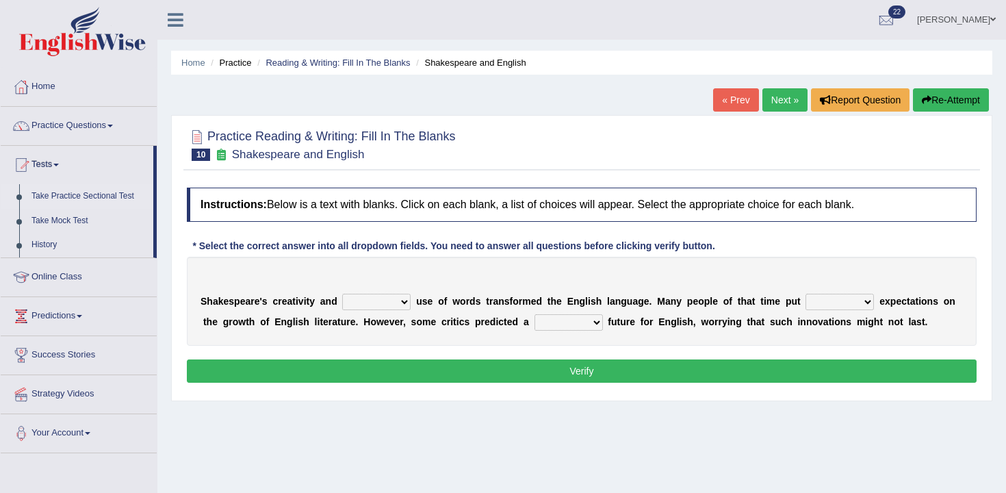
click at [80, 198] on link "Take Practice Sectional Test" at bounding box center [89, 196] width 128 height 25
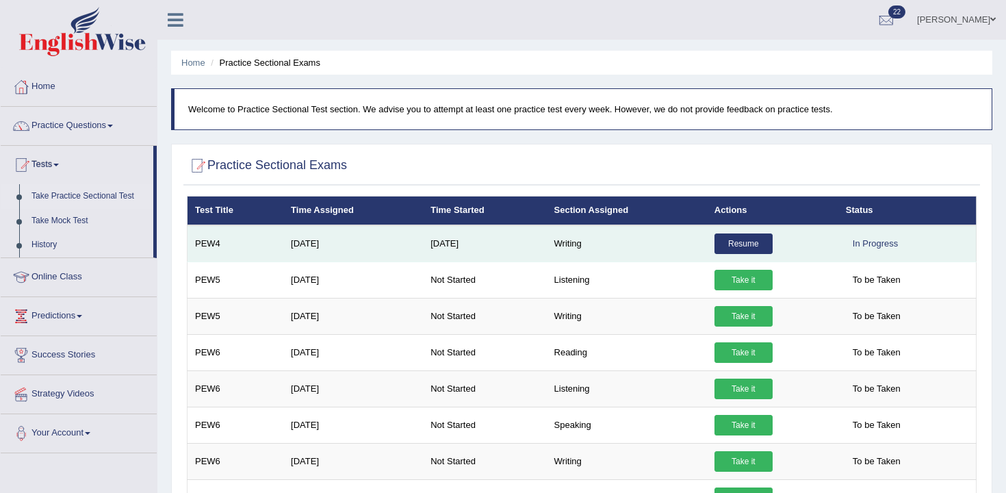
click at [751, 248] on link "Resume" at bounding box center [743, 243] width 58 height 21
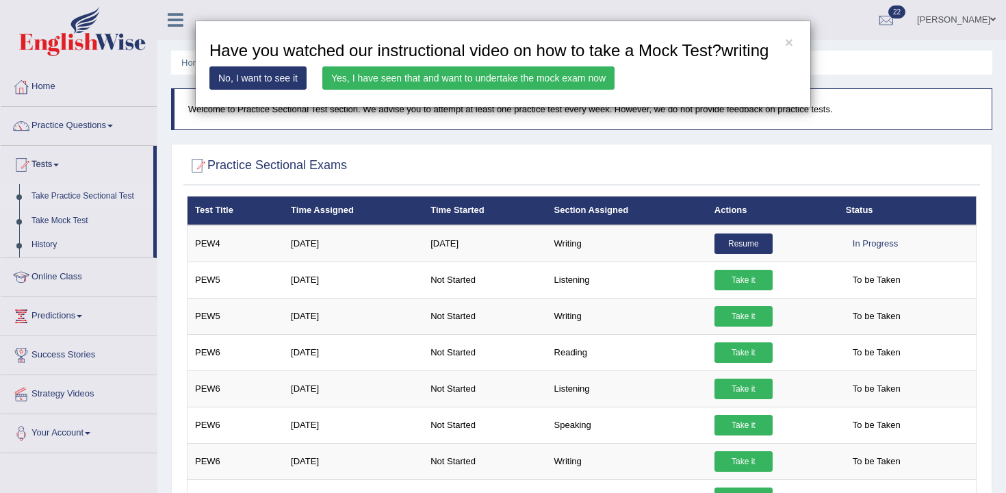
click at [511, 90] on link "Yes, I have seen that and want to undertake the mock exam now" at bounding box center [468, 77] width 292 height 23
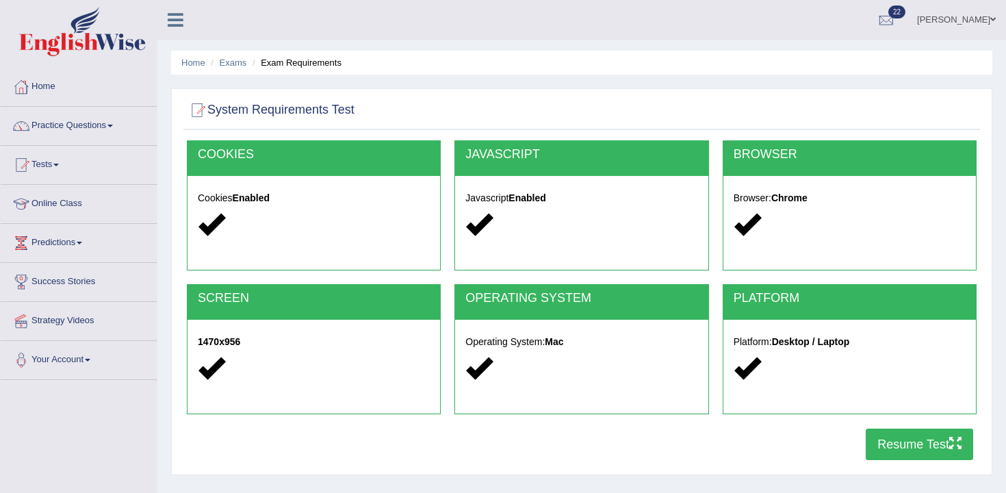
click at [903, 445] on button "Resume Test" at bounding box center [919, 443] width 107 height 31
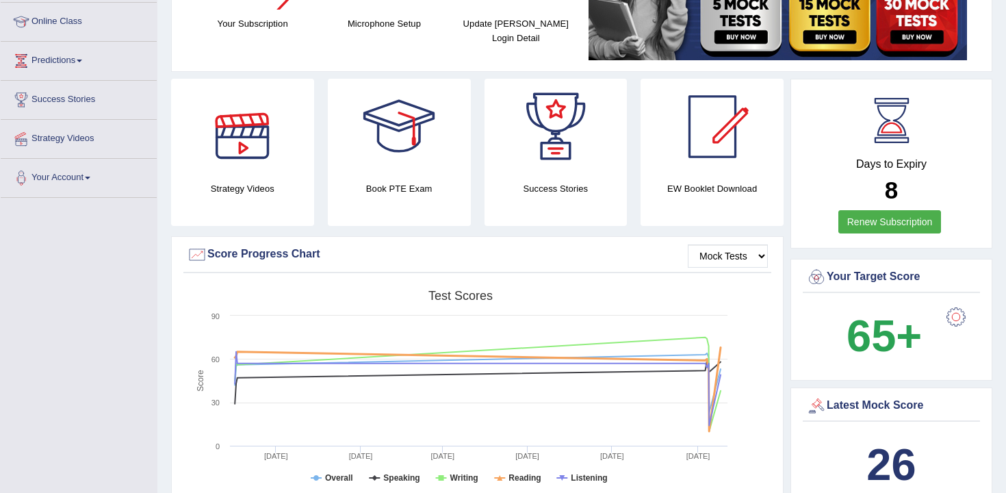
scroll to position [62, 0]
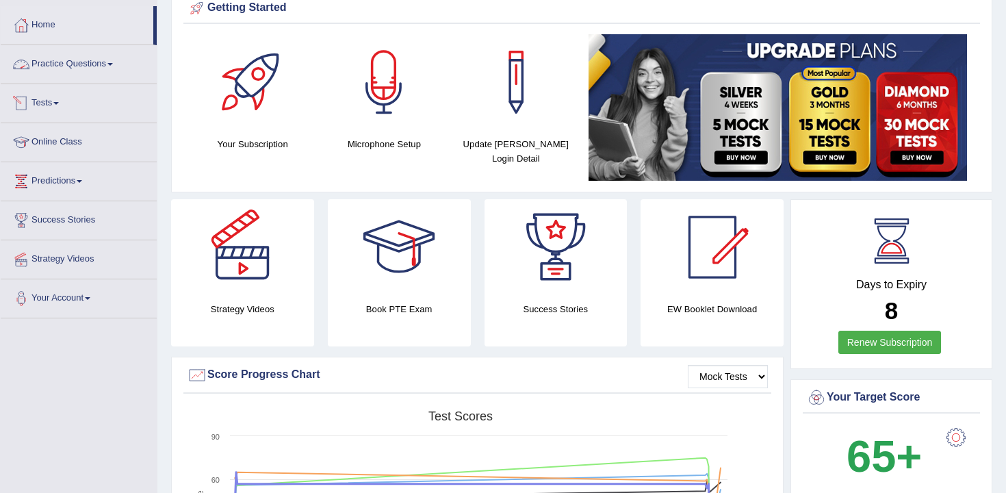
click at [59, 104] on span at bounding box center [55, 103] width 5 height 3
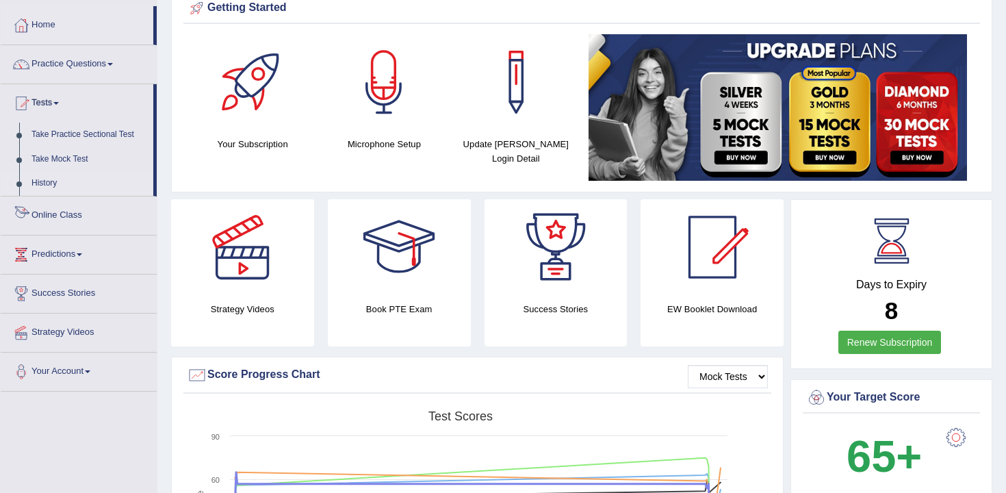
click at [54, 189] on link "History" at bounding box center [89, 183] width 128 height 25
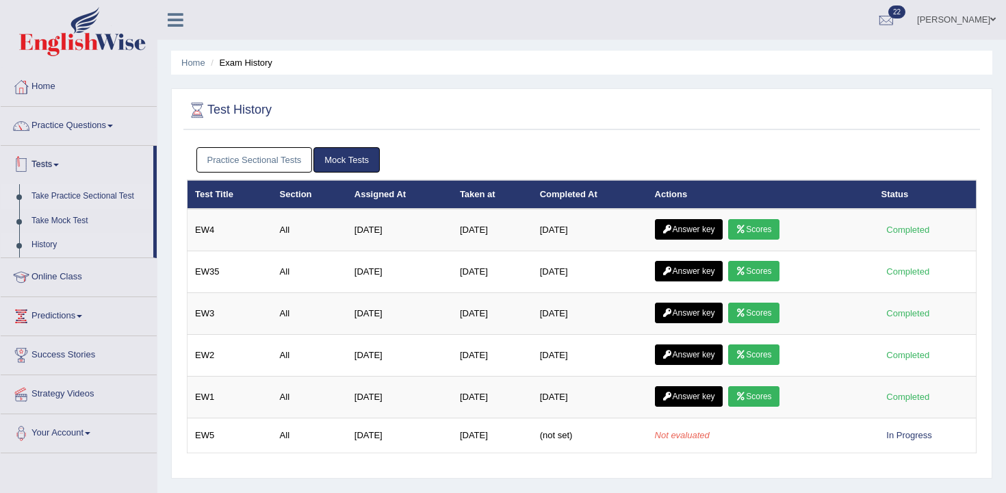
click at [94, 201] on link "Take Practice Sectional Test" at bounding box center [89, 196] width 128 height 25
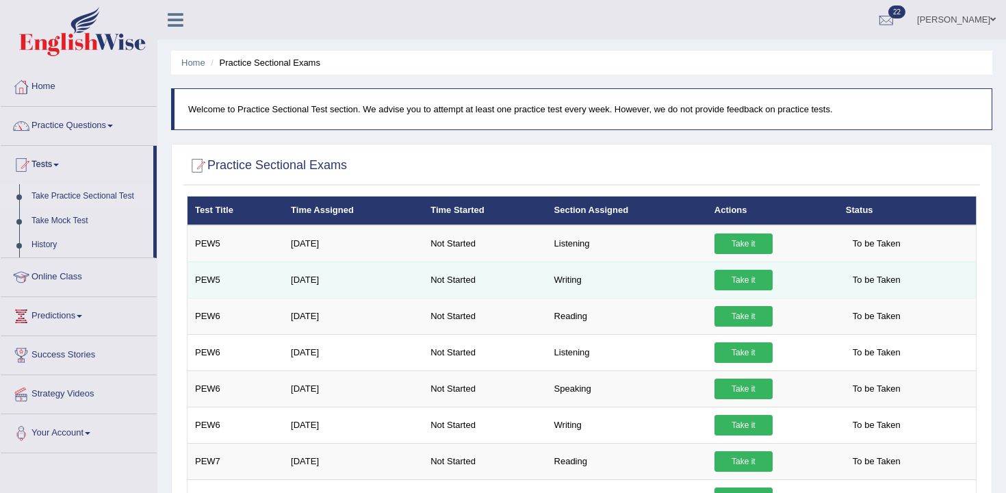
click at [764, 283] on link "Take it" at bounding box center [743, 280] width 58 height 21
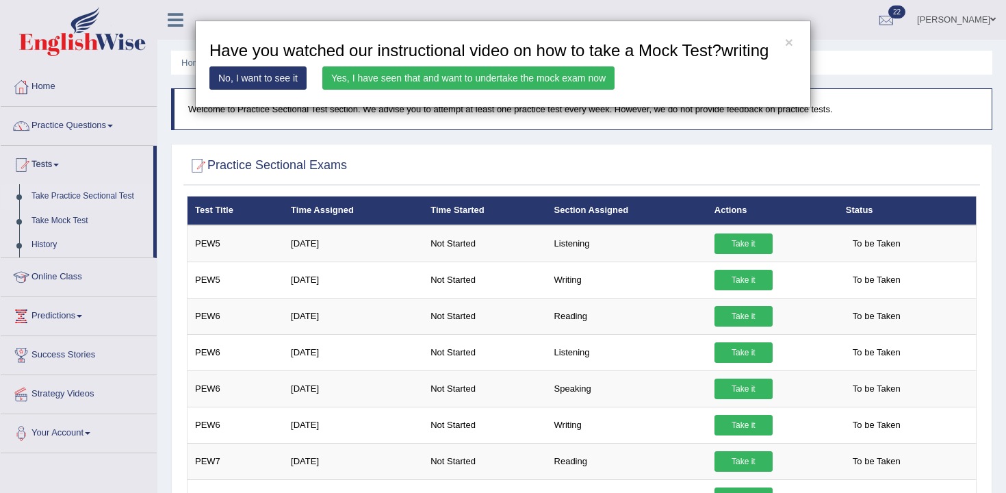
click at [492, 90] on link "Yes, I have seen that and want to undertake the mock exam now" at bounding box center [468, 77] width 292 height 23
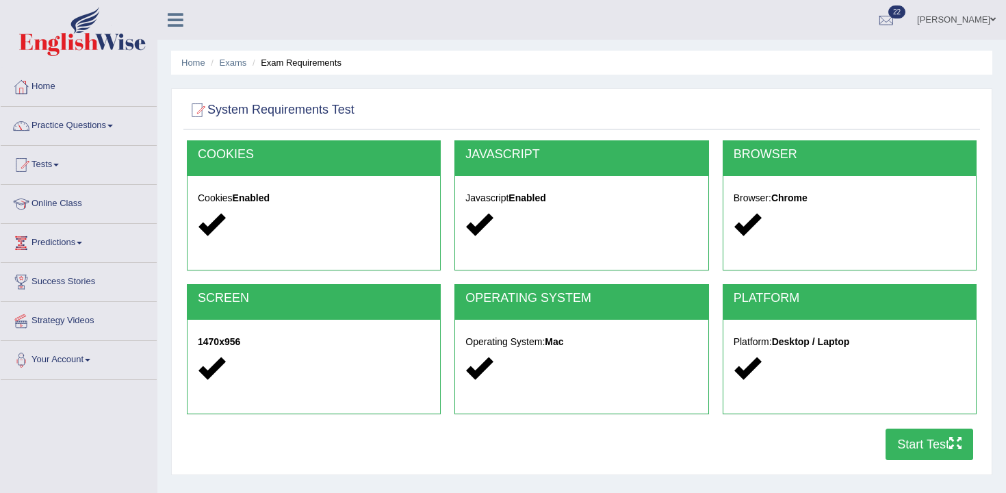
click at [892, 456] on button "Start Test" at bounding box center [930, 443] width 88 height 31
